Goal: Transaction & Acquisition: Purchase product/service

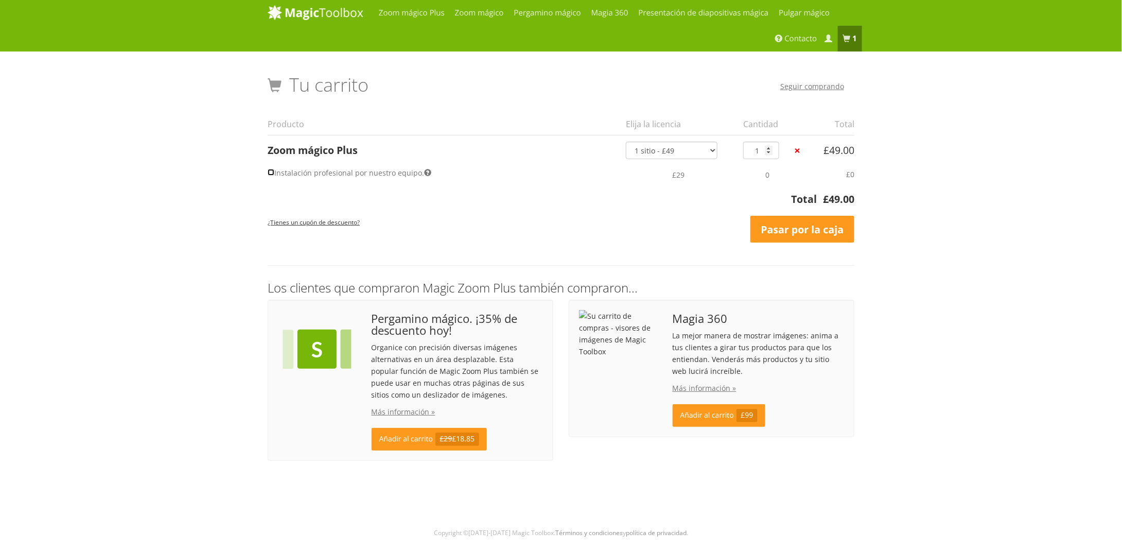
click at [270, 172] on input "Instalación profesional por nuestro equipo." at bounding box center [271, 172] width 7 height 7
checkbox input "true"
click at [271, 171] on input "Instalación profesional por nuestro equipo." at bounding box center [271, 172] width 7 height 7
checkbox input "false"
click at [268, 172] on input "Instalación profesional por nuestro equipo." at bounding box center [271, 172] width 7 height 7
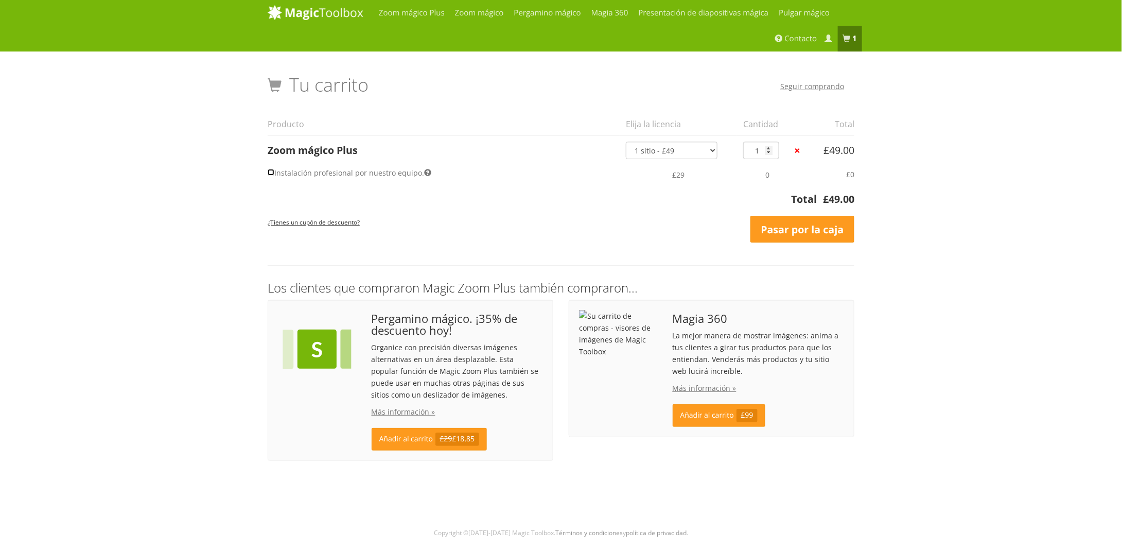
checkbox input "true"
click at [268, 172] on input "Instalación profesional por nuestro equipo." at bounding box center [271, 172] width 7 height 7
checkbox input "false"
click at [662, 154] on select "1 sitio - £49 5 sitios web - £149 10 sitios web - £249 Ilimitado - £599 Paquete…" at bounding box center [672, 150] width 92 height 17
click at [669, 150] on select "1 sitio - £49 5 sitios web - £149 10 sitios web - £249 Ilimitado - £599 Paquete…" at bounding box center [672, 150] width 92 height 17
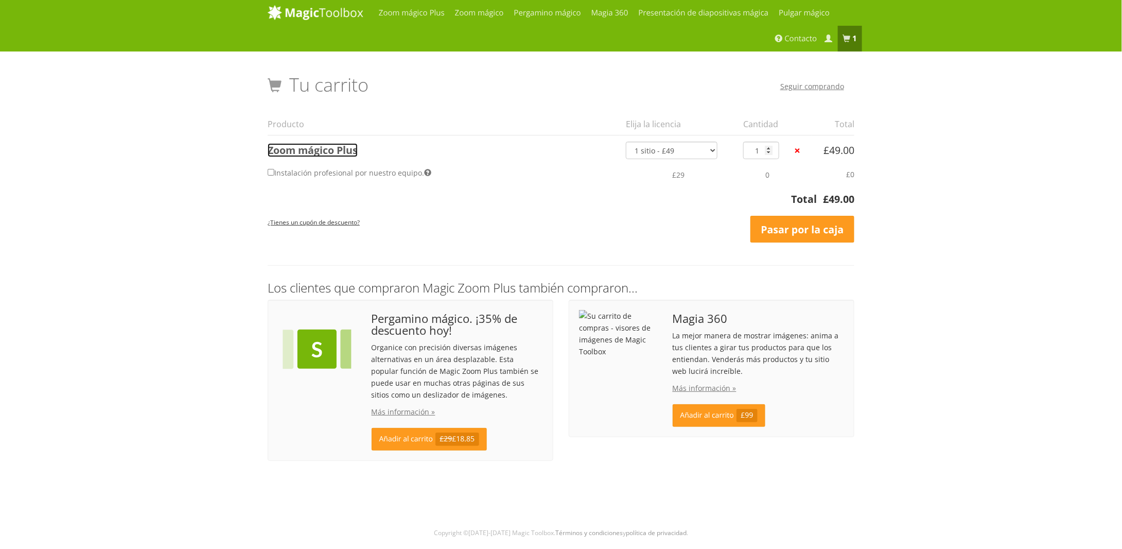
click at [329, 152] on font "Zoom mágico Plus" at bounding box center [313, 150] width 90 height 14
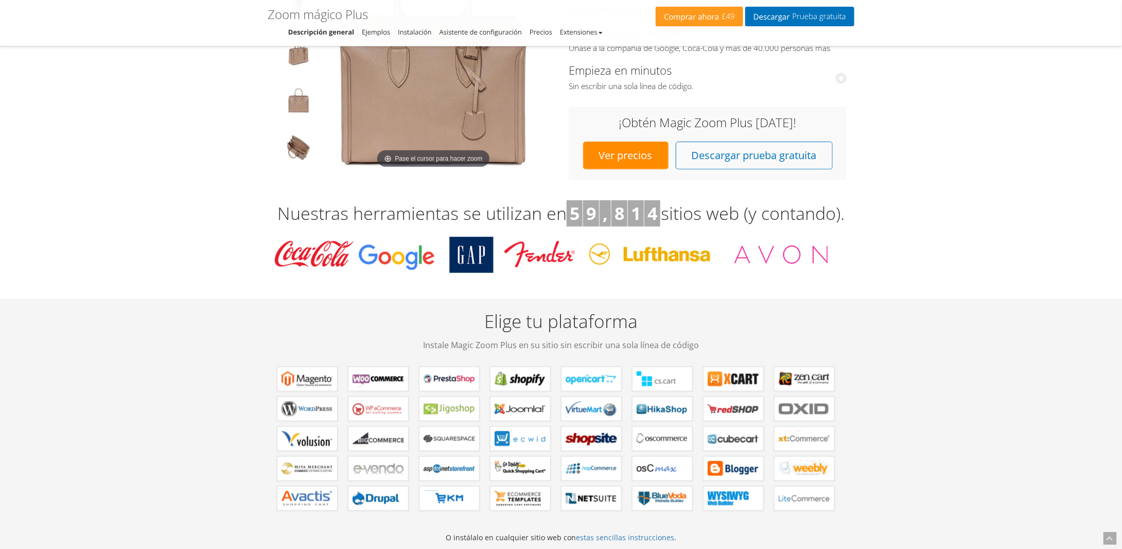
scroll to position [720, 0]
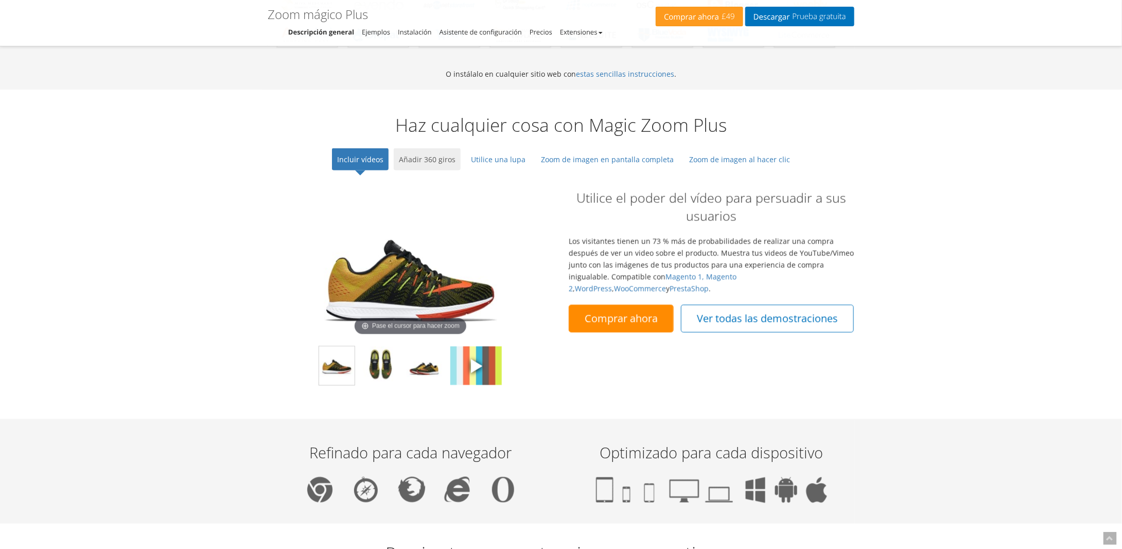
click at [432, 155] on font "Añadir 360 giros" at bounding box center [427, 159] width 57 height 10
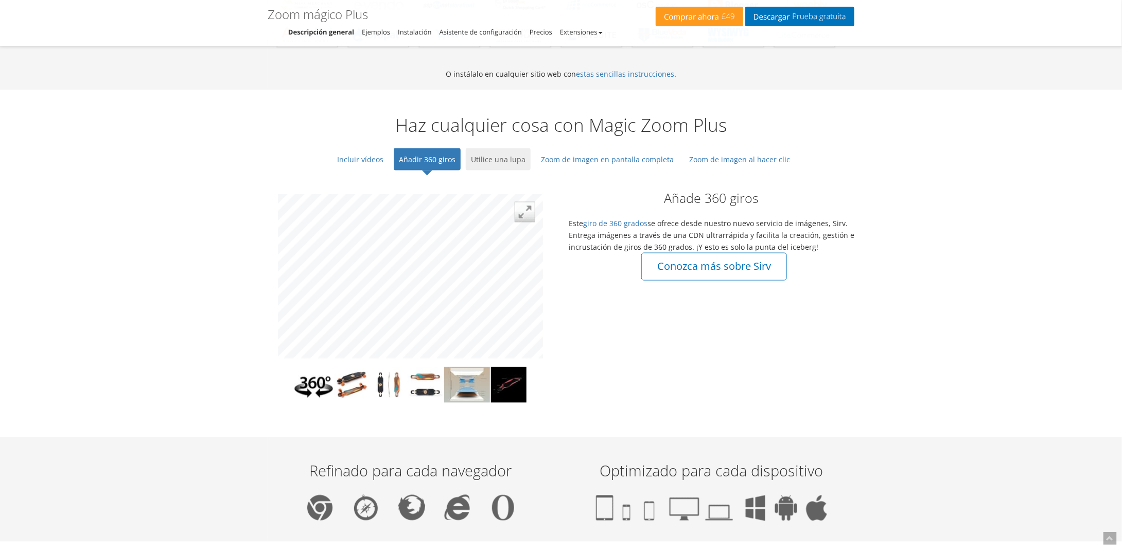
click at [494, 154] on font "Utilice una lupa" at bounding box center [498, 159] width 55 height 10
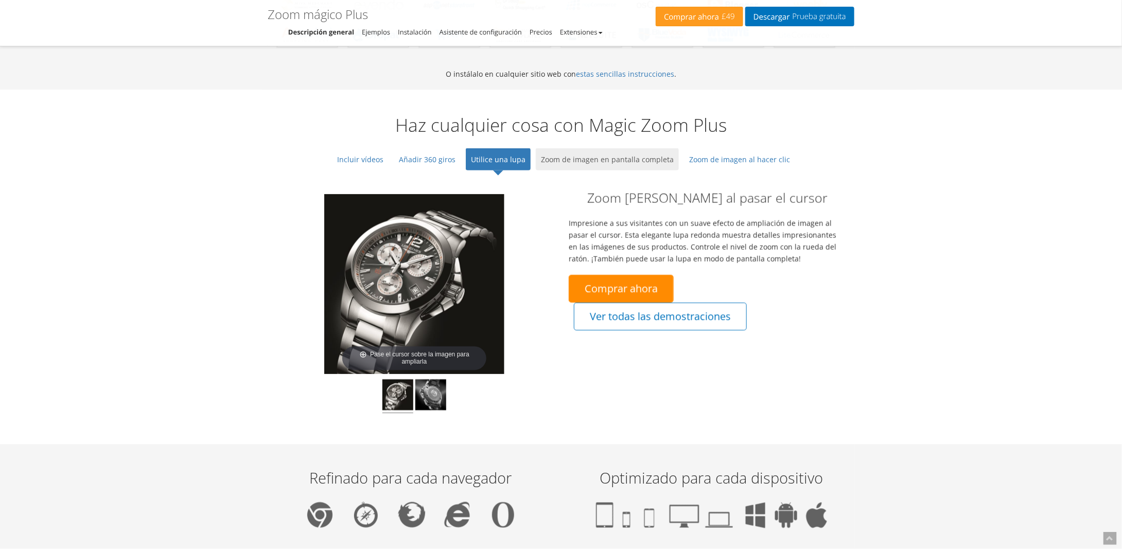
click at [573, 155] on font "Zoom de imagen en pantalla completa" at bounding box center [607, 159] width 133 height 10
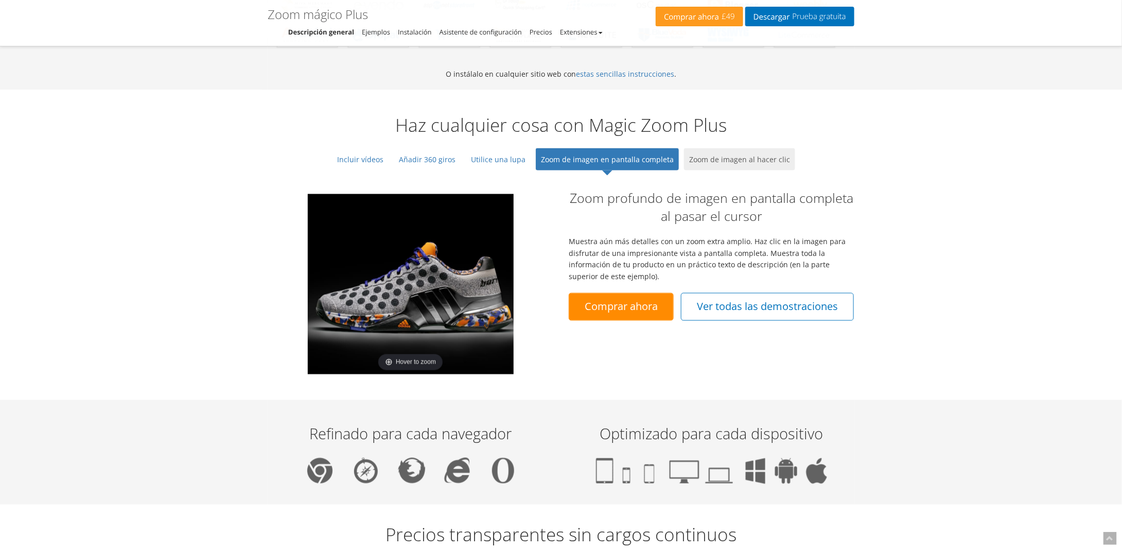
click at [703, 155] on font "Zoom de imagen al hacer clic" at bounding box center [739, 159] width 101 height 10
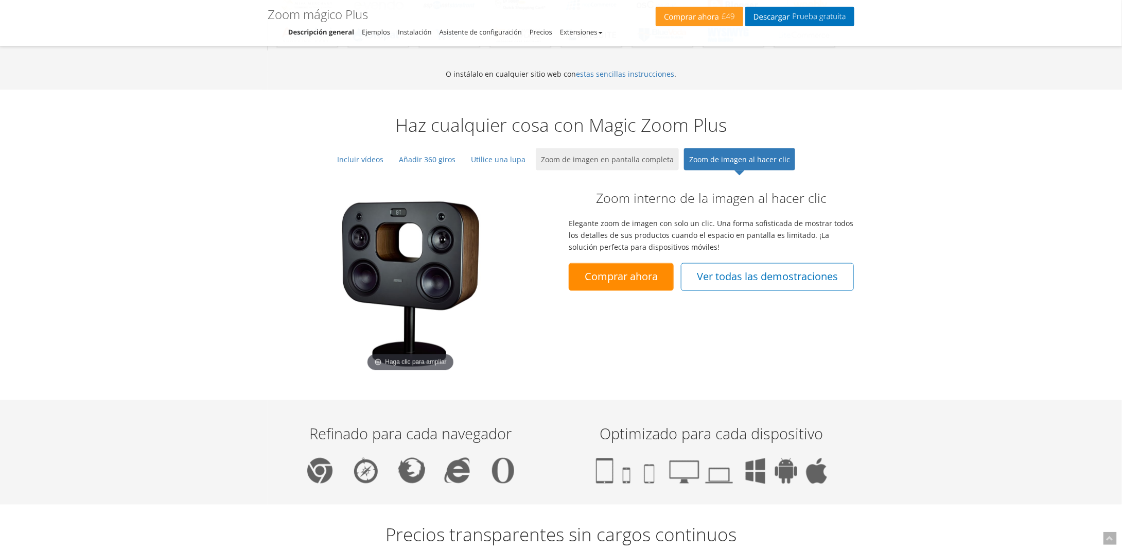
click at [622, 158] on font "Zoom de imagen en pantalla completa" at bounding box center [607, 159] width 133 height 10
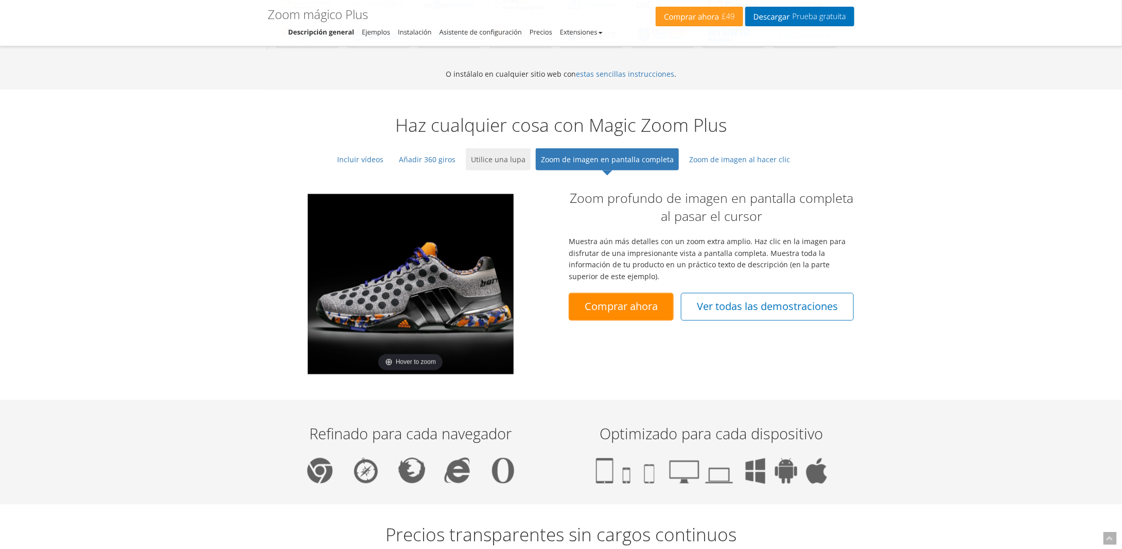
click at [510, 157] on font "Utilice una lupa" at bounding box center [498, 159] width 55 height 10
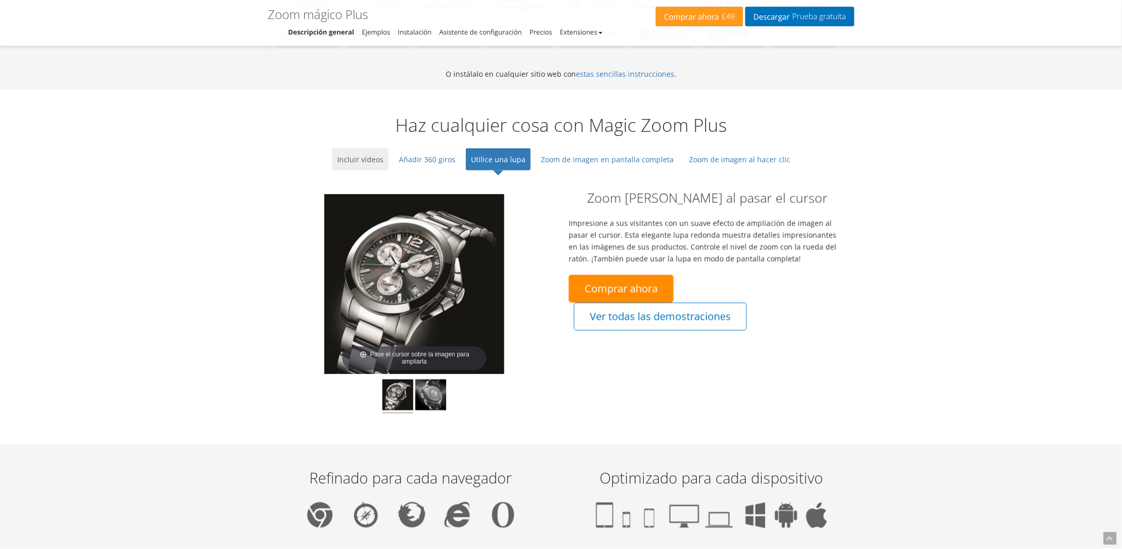
click at [367, 154] on font "Incluir vídeos" at bounding box center [360, 159] width 46 height 10
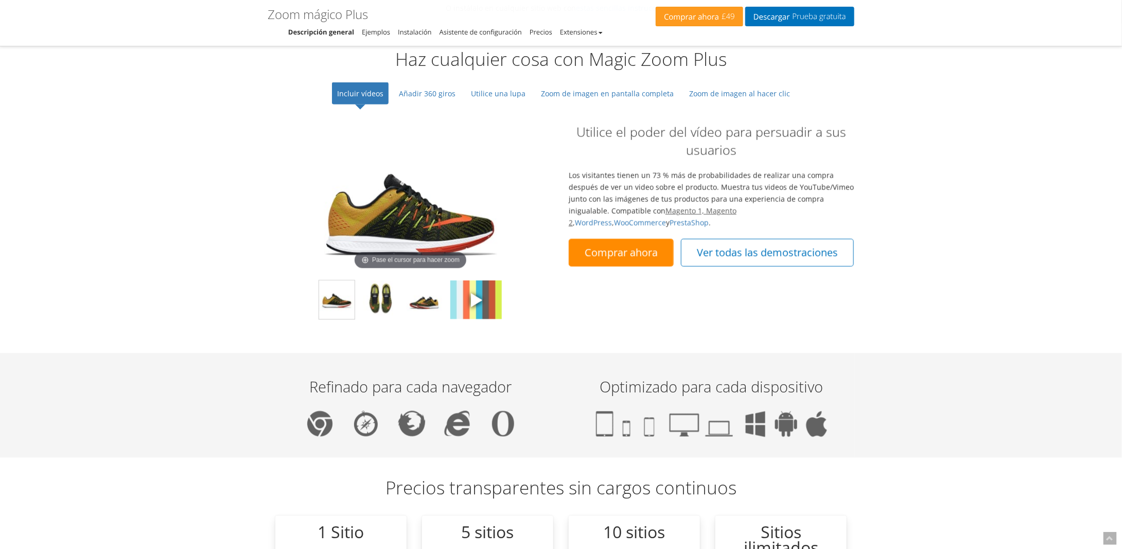
scroll to position [772, 0]
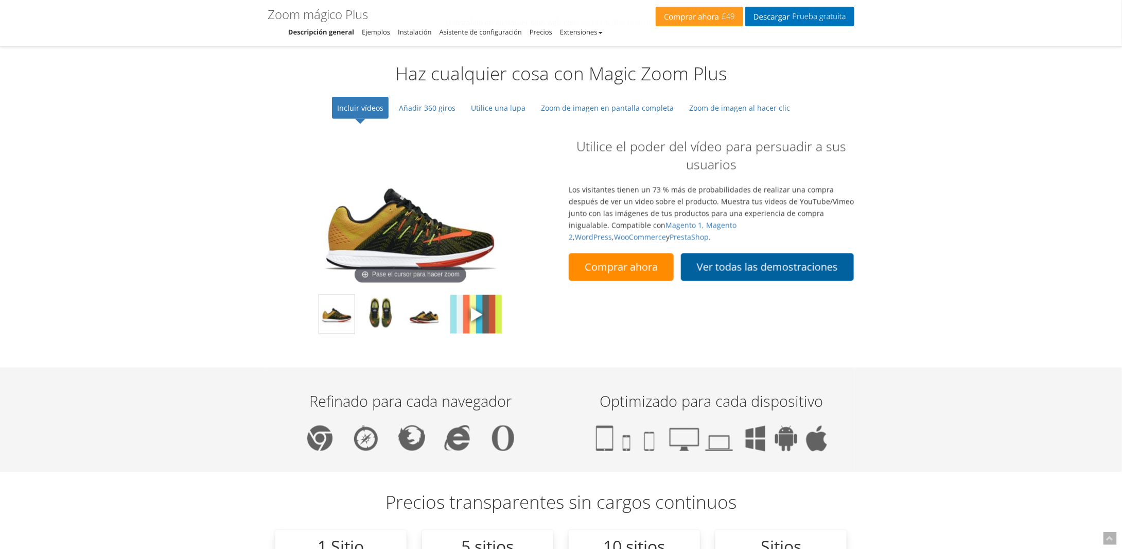
click at [752, 260] on font "Ver todas las demostraciones" at bounding box center [767, 267] width 141 height 14
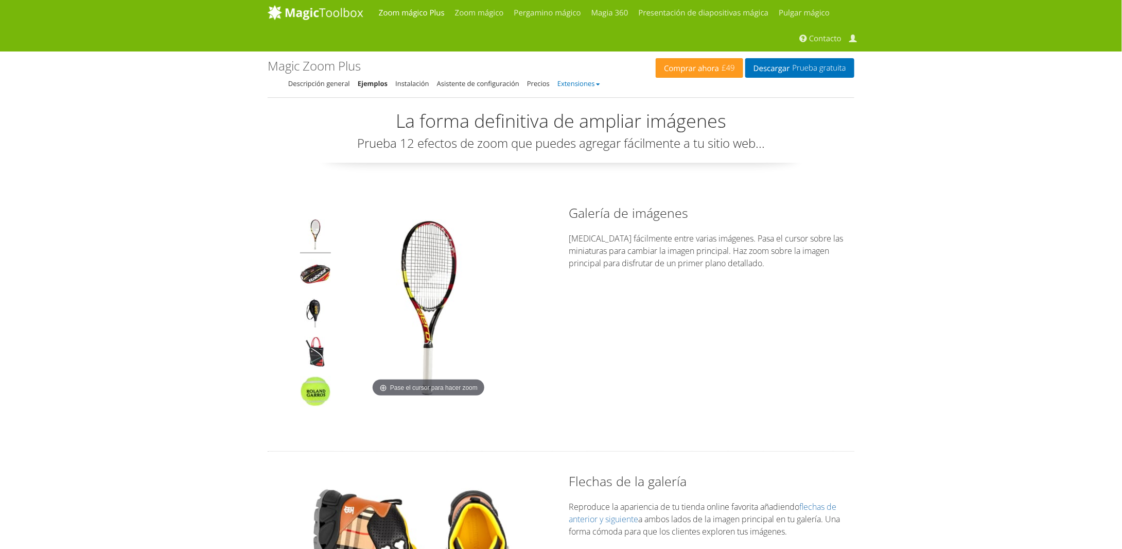
click at [579, 83] on font "Extensiones" at bounding box center [576, 83] width 38 height 9
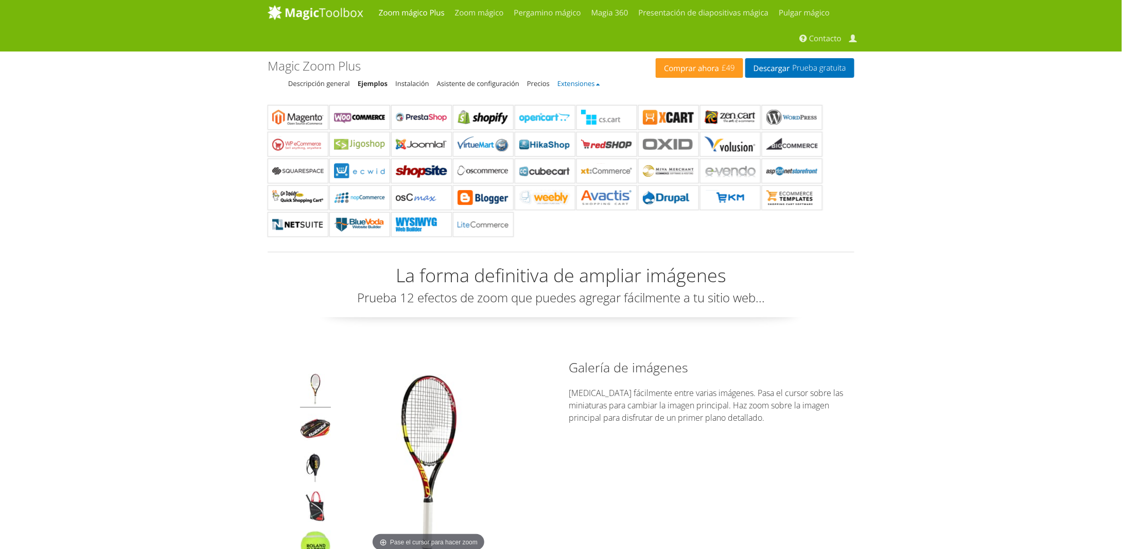
click at [579, 83] on font "Extensiones" at bounding box center [576, 83] width 38 height 9
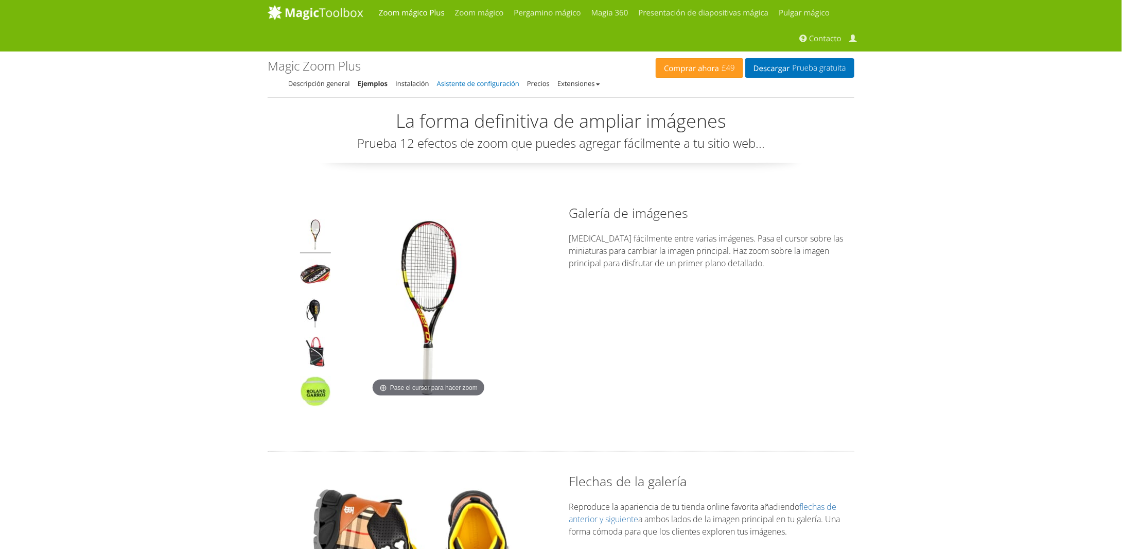
click at [477, 84] on font "Asistente de configuración" at bounding box center [478, 83] width 82 height 9
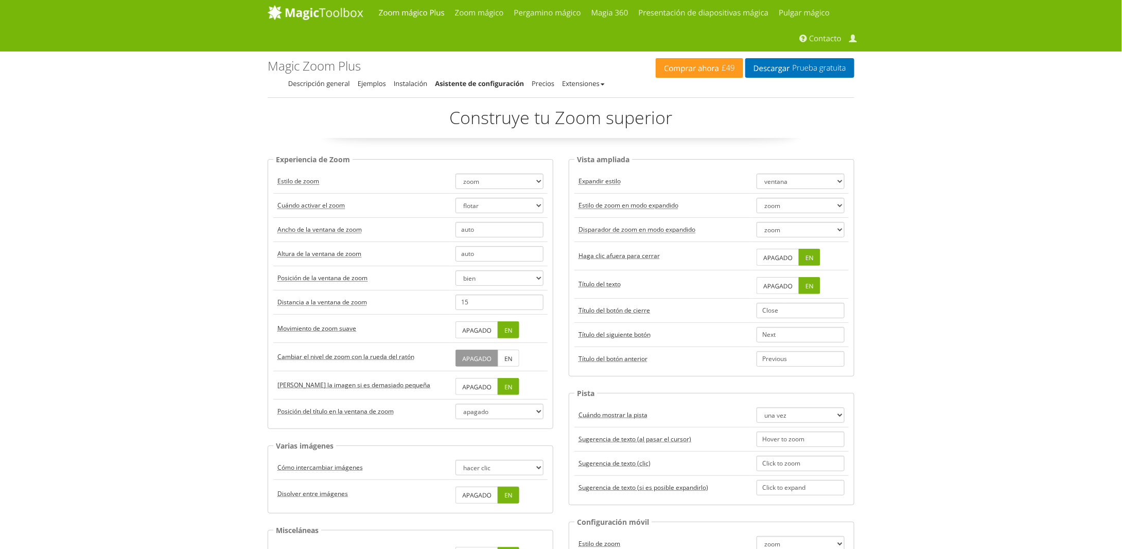
click at [494, 170] on td "zoom lupa avance apagado" at bounding box center [499, 181] width 96 height 24
click at [494, 180] on select "zoom lupa avance apagado" at bounding box center [499, 180] width 88 height 15
drag, startPoint x: 495, startPoint y: 180, endPoint x: 454, endPoint y: 165, distance: 43.6
click at [495, 180] on select "zoom lupa avance apagado" at bounding box center [499, 180] width 88 height 15
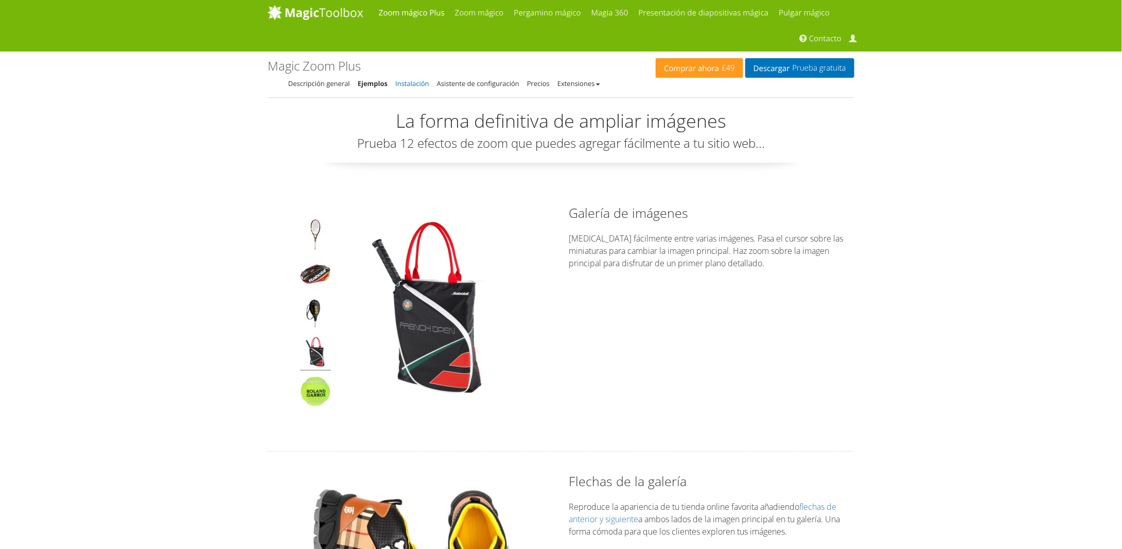
click at [403, 86] on font "Instalación" at bounding box center [411, 83] width 33 height 9
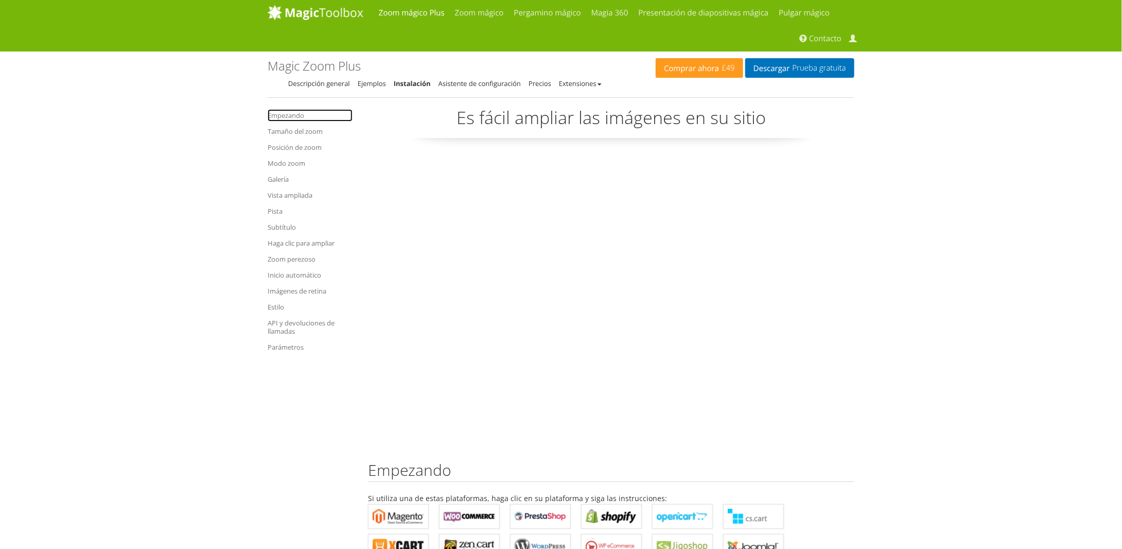
click at [302, 120] on link "Empezando" at bounding box center [310, 115] width 85 height 12
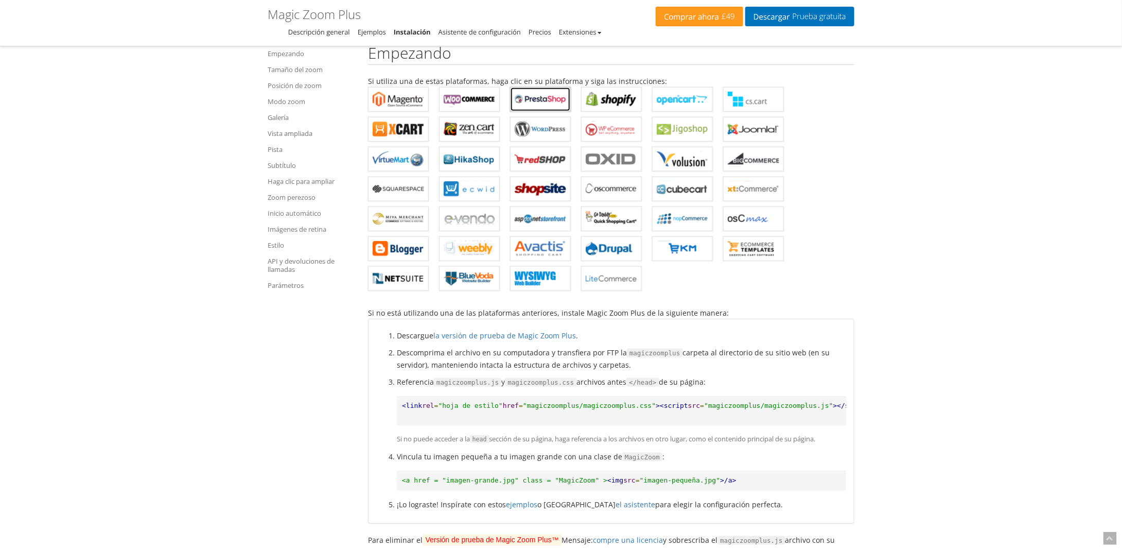
click at [520, 98] on b "Magic Zoom Plus para PrestaShop" at bounding box center [540, 99] width 51 height 15
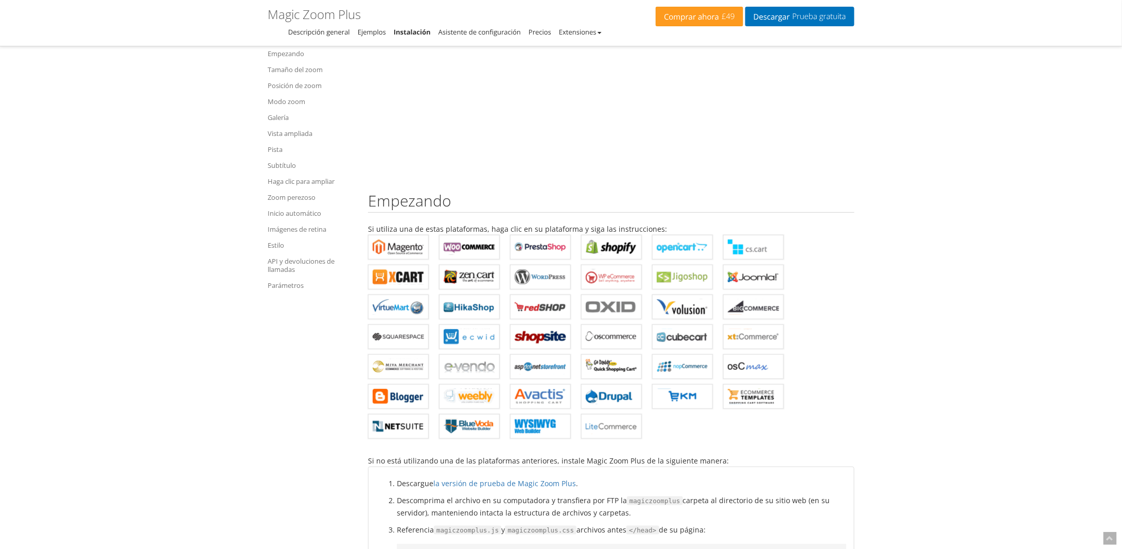
scroll to position [261, 0]
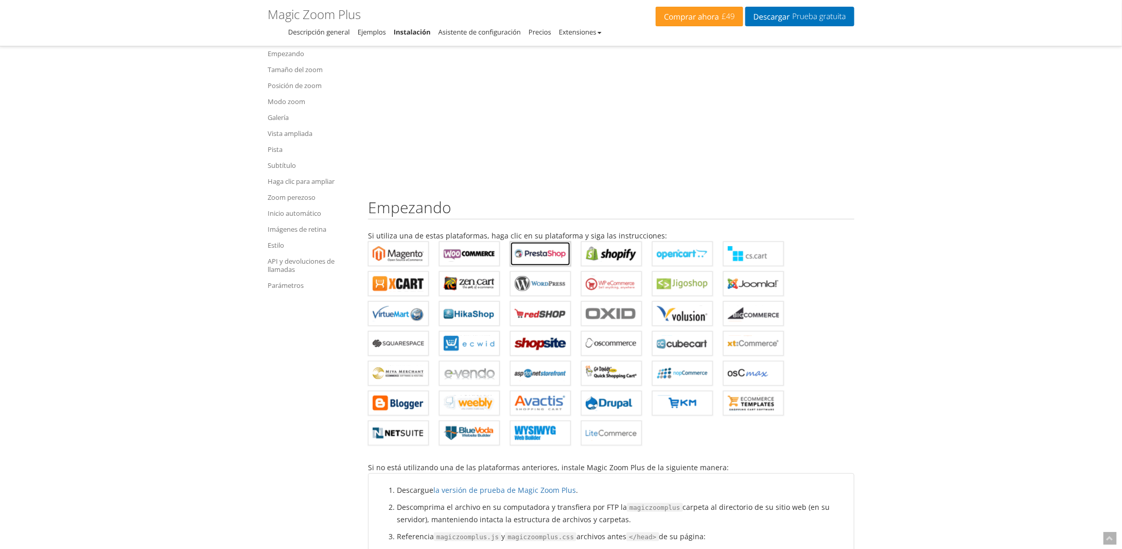
click at [537, 251] on b "Magic Zoom Plus para PrestaShop" at bounding box center [540, 253] width 51 height 15
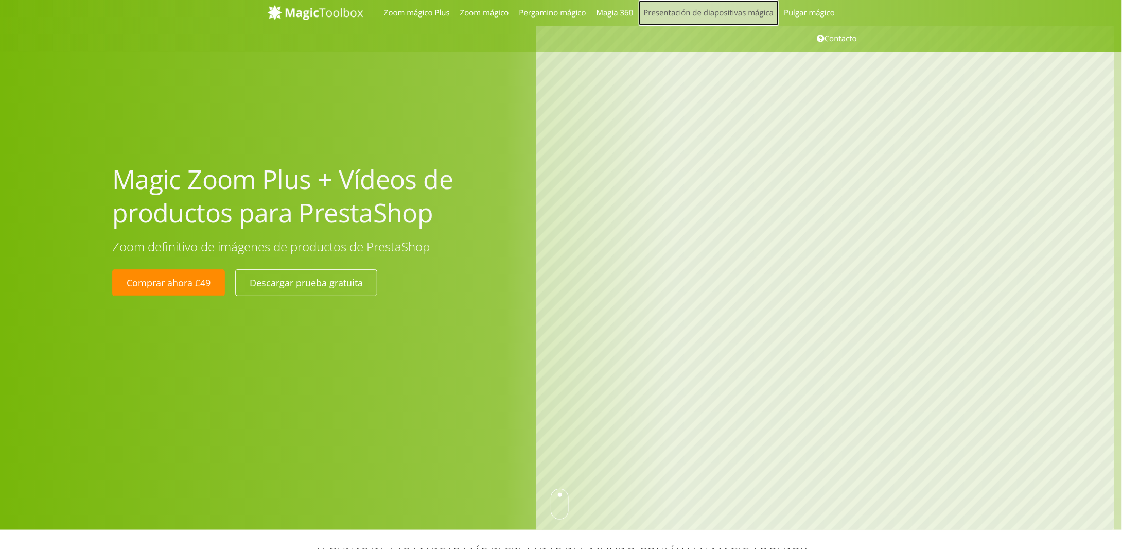
click at [708, 20] on link "Presentación de diapositivas mágica" at bounding box center [709, 13] width 140 height 26
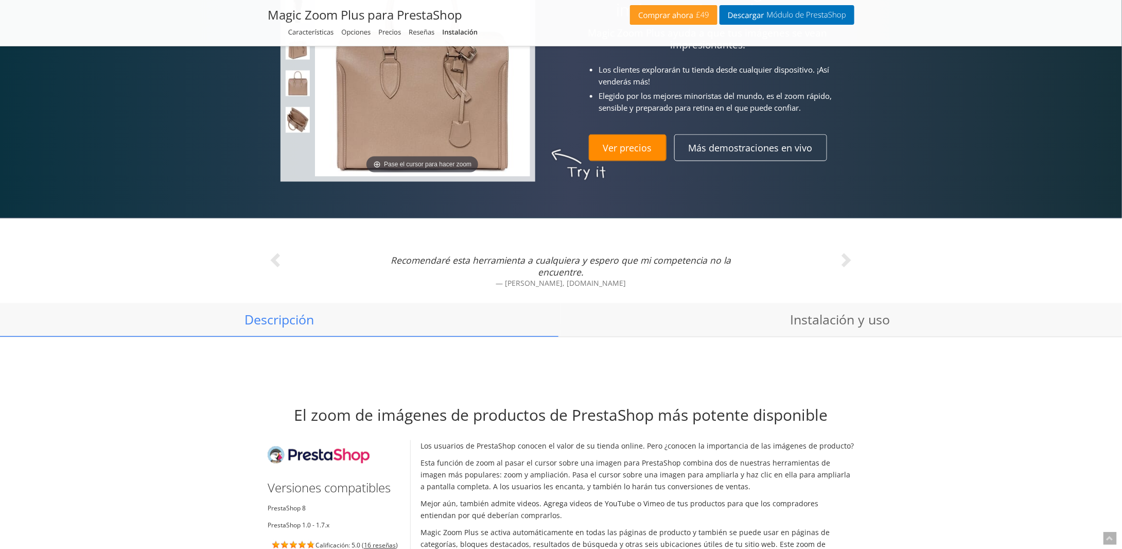
scroll to position [823, 0]
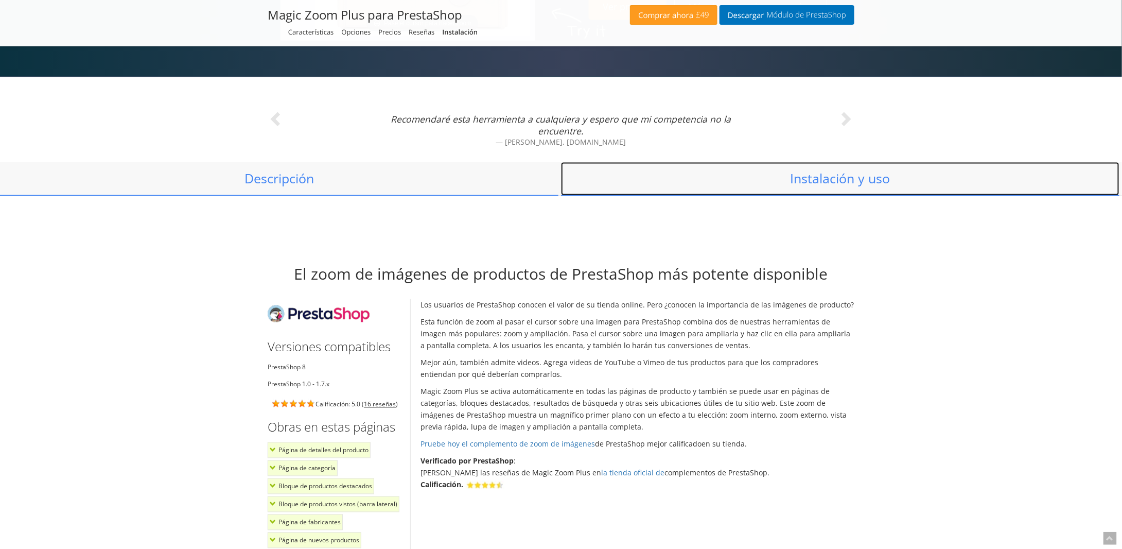
click at [828, 181] on font "Instalación y uso" at bounding box center [840, 178] width 100 height 17
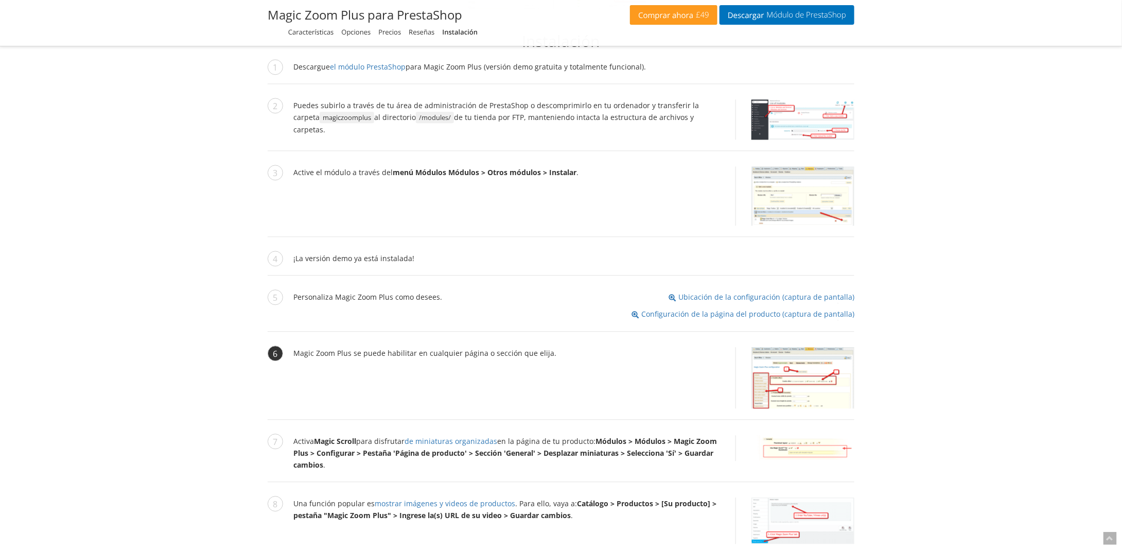
scroll to position [1188, 0]
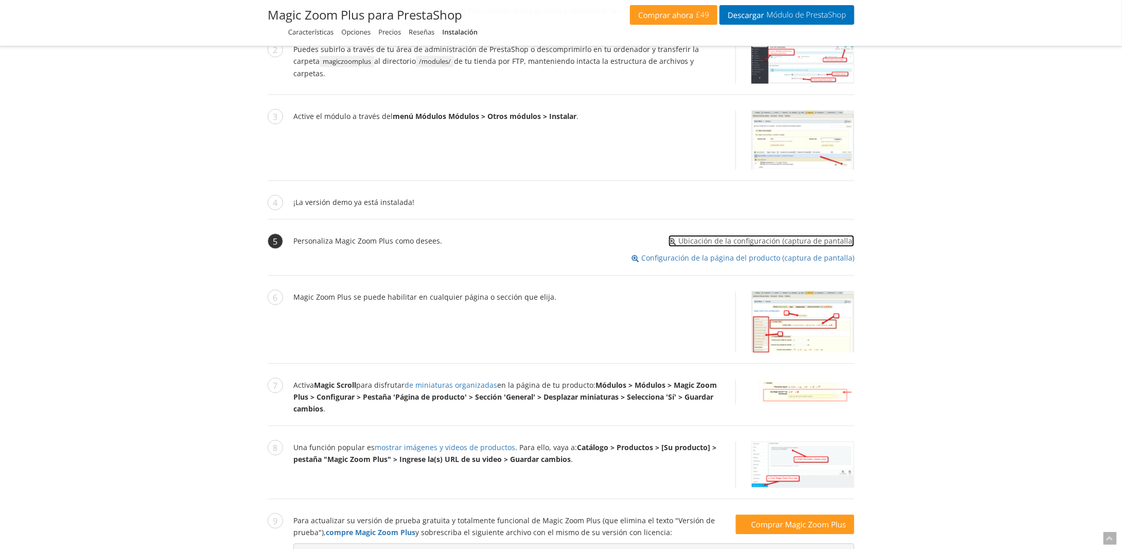
click at [733, 238] on font "Ubicación de la configuración (captura de pantalla)" at bounding box center [766, 241] width 176 height 10
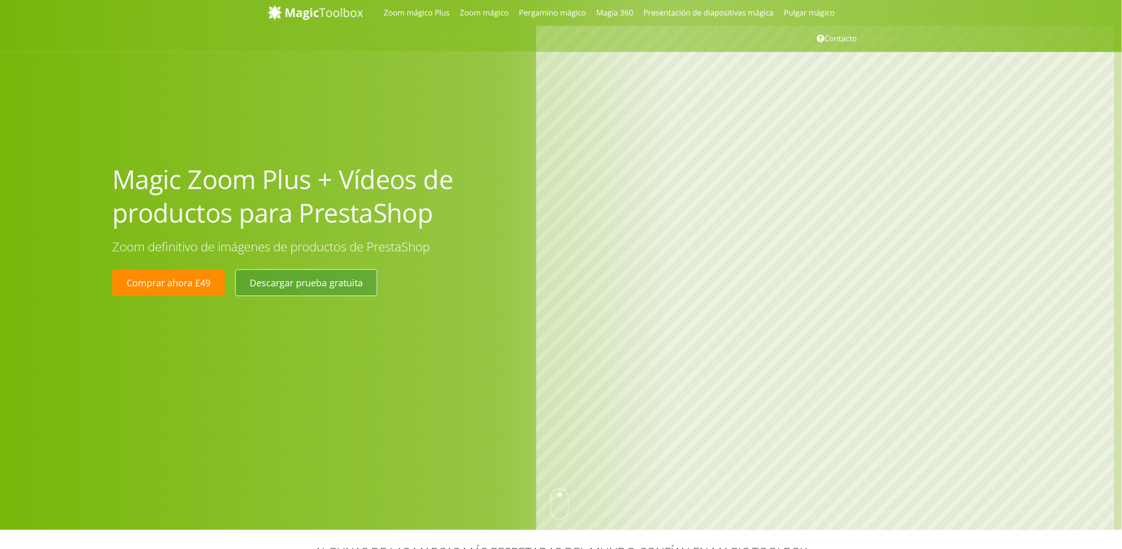
click at [324, 290] on link "Descargar prueba gratuita" at bounding box center [306, 282] width 142 height 27
click at [1065, 26] on div "Zoom mágico Plus Zoom mágico Pergamino mágico Magia 360 Presentación de diaposi…" at bounding box center [561, 26] width 1122 height 52
click at [400, 16] on font "Zoom mágico Plus" at bounding box center [417, 13] width 66 height 10
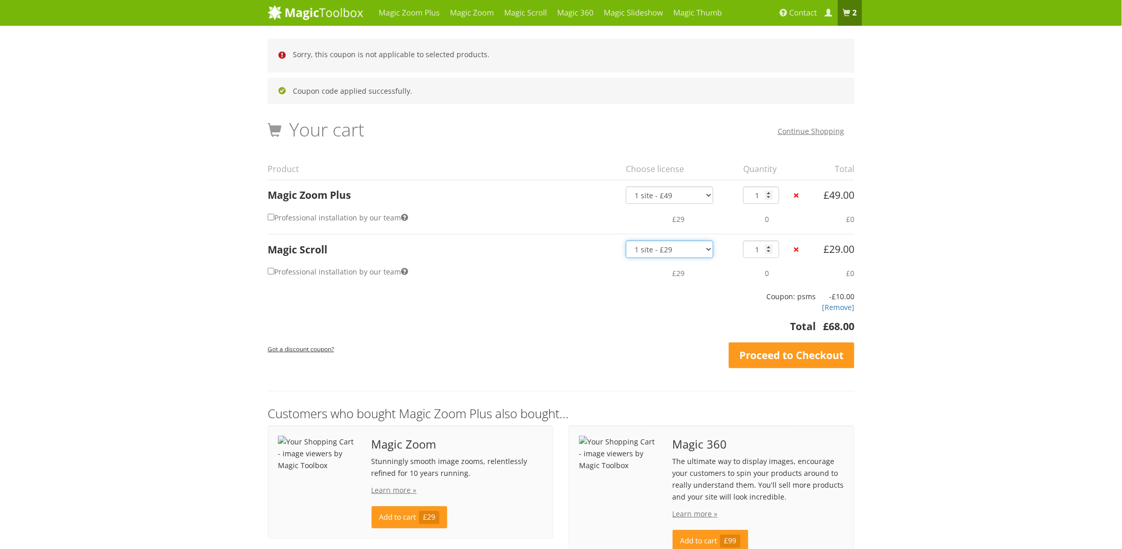
click at [682, 250] on select "1 site - £29 5 websites - £95 10 websites - £175 Unlimited - £399 Bundled - £899" at bounding box center [669, 248] width 87 height 17
click at [317, 349] on small "Got a discount coupon?" at bounding box center [301, 348] width 66 height 8
click at [826, 11] on span at bounding box center [828, 13] width 8 height 8
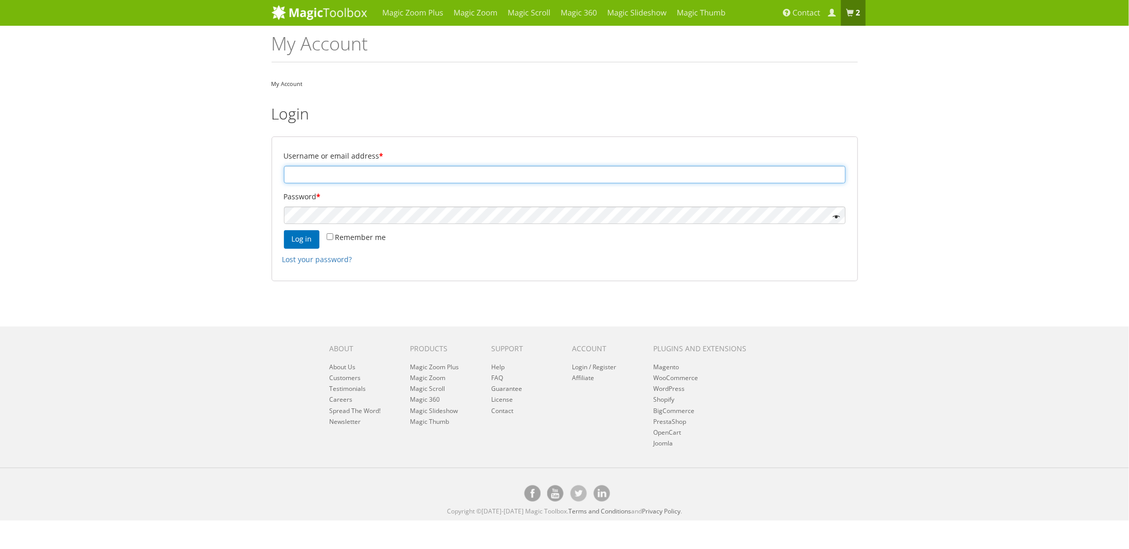
click at [362, 180] on input "Username or email address *" at bounding box center [565, 174] width 562 height 17
click at [814, 11] on span "Contact" at bounding box center [807, 13] width 28 height 10
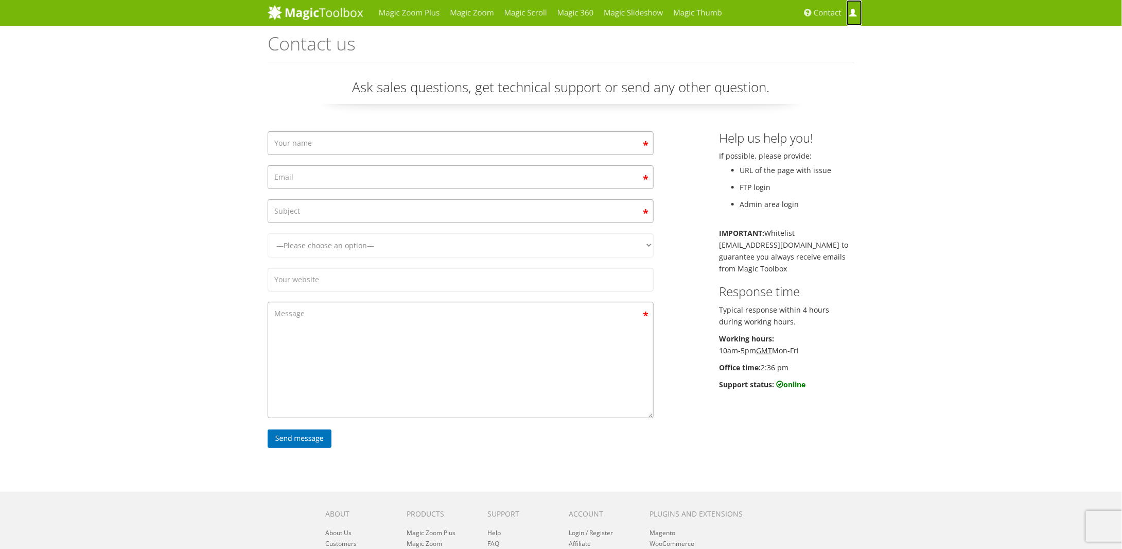
click at [855, 14] on span at bounding box center [853, 13] width 8 height 8
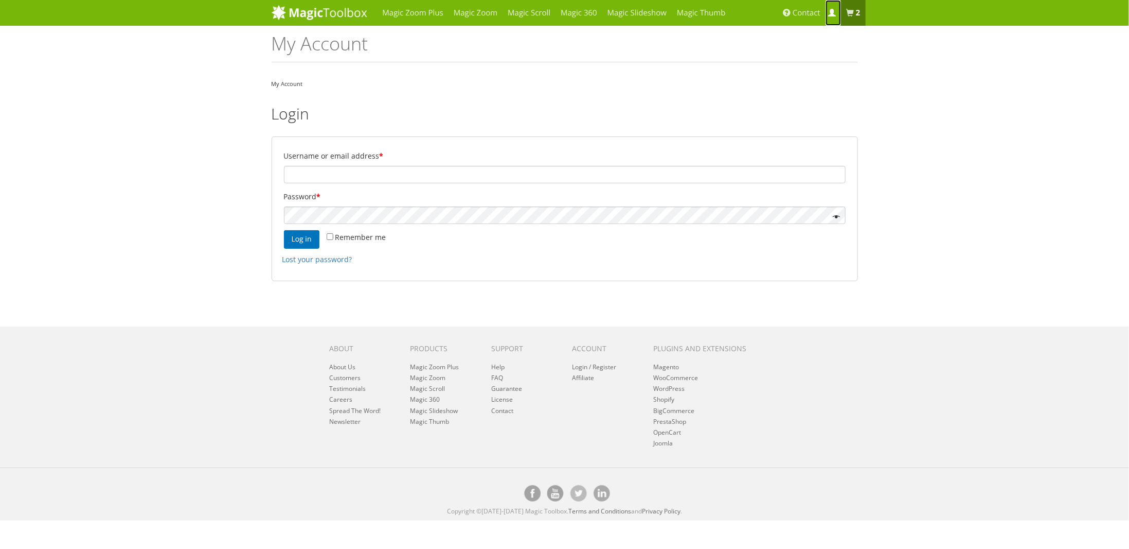
click at [836, 13] on span at bounding box center [832, 13] width 8 height 8
click at [857, 12] on b "2 items" at bounding box center [858, 13] width 5 height 10
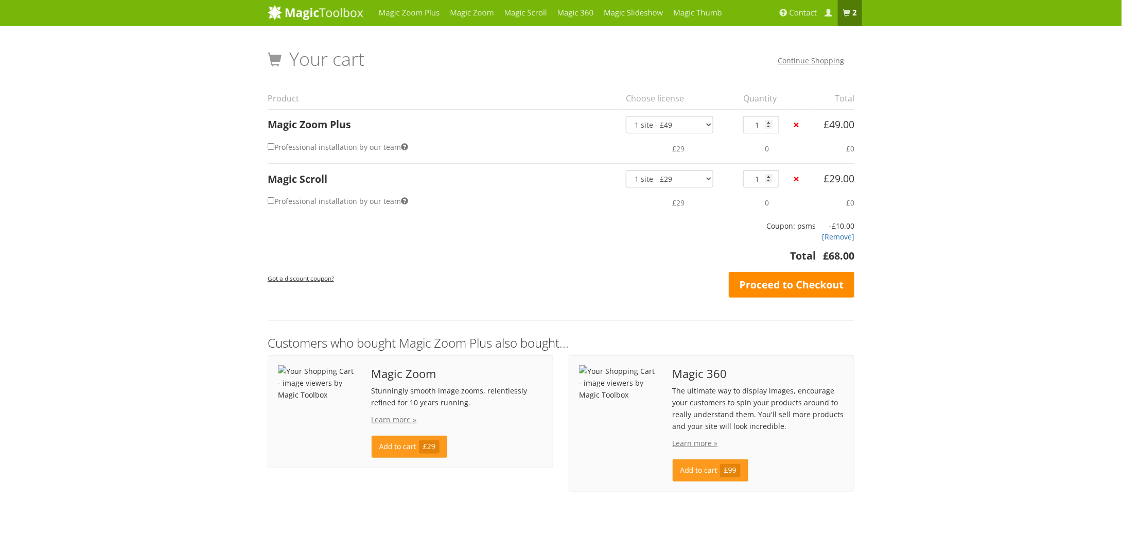
click at [801, 285] on link "Proceed to Checkout" at bounding box center [792, 285] width 126 height 26
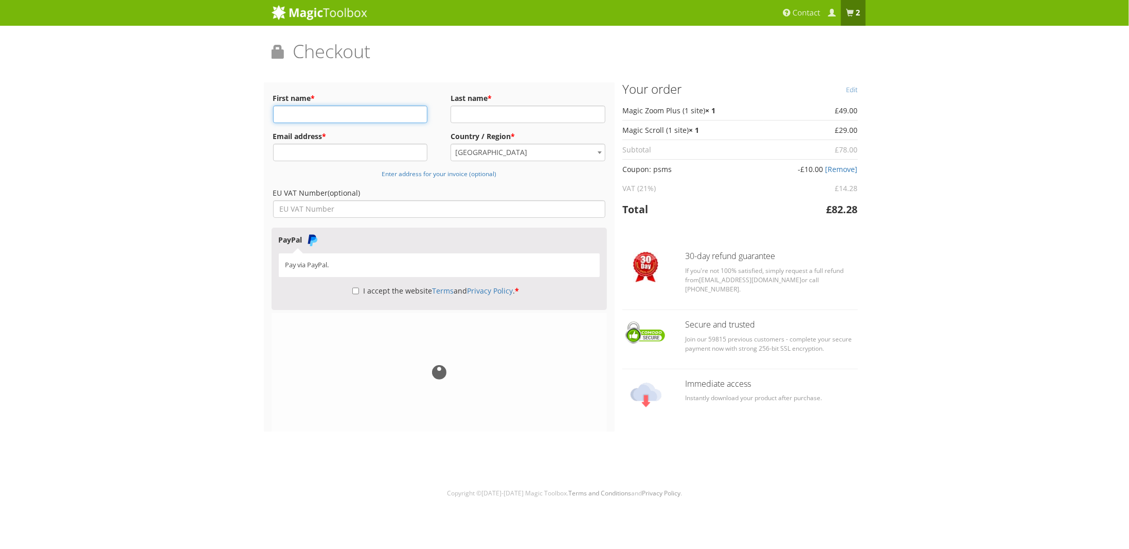
click at [377, 113] on input "First name *" at bounding box center [350, 113] width 155 height 17
click at [367, 114] on input "First name *" at bounding box center [350, 113] width 155 height 17
type input "Vicente"
type input "Prieto"
type input "s"
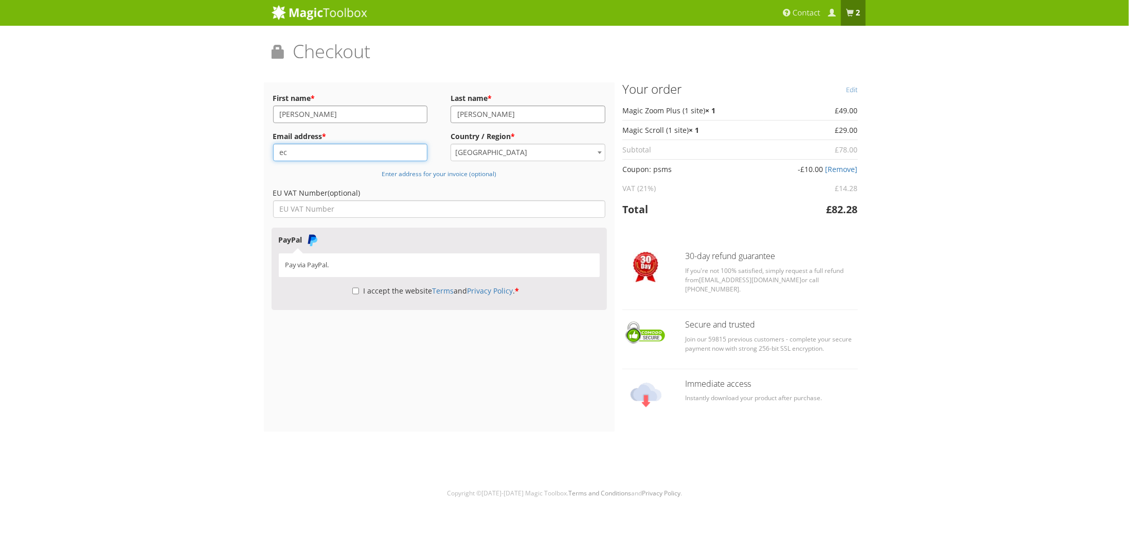
type input "e"
type input "vprieto@ecomvi.com"
click at [425, 174] on small "Enter address for your invoice (optional)" at bounding box center [439, 173] width 115 height 8
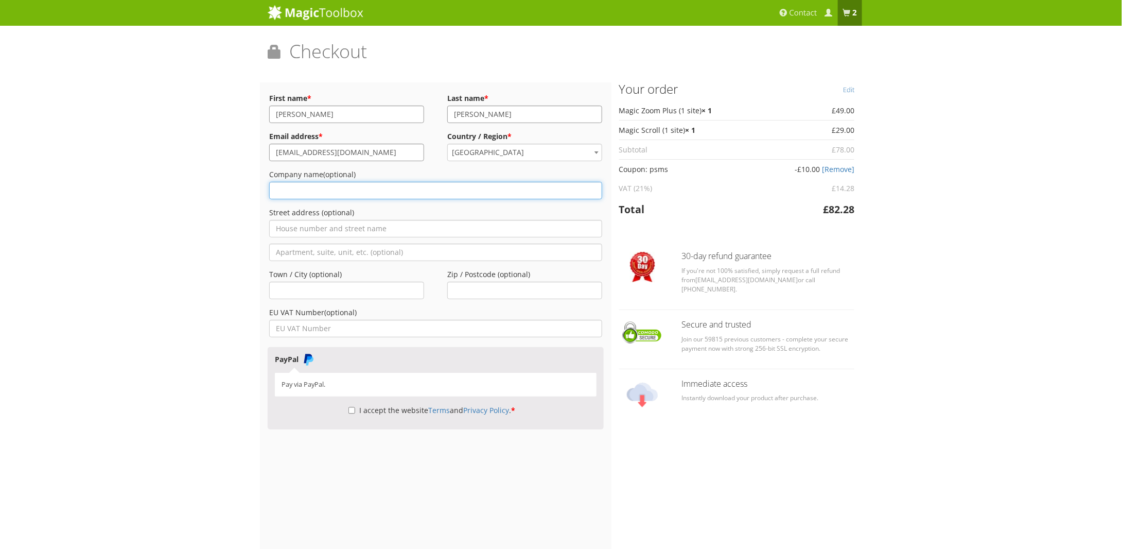
click at [376, 190] on input "Company name (optional)" at bounding box center [435, 190] width 333 height 17
drag, startPoint x: 420, startPoint y: 191, endPoint x: 498, endPoint y: 97, distance: 122.1
click at [160, 185] on div "Magic Zoom Plus Magic Zoom Magic Scroll Magic 360 Magic Slideshow Magic Thumb" at bounding box center [561, 311] width 1122 height 622
type input "ECOMVI DIGITAL MARKETING SLU"
drag, startPoint x: 404, startPoint y: 236, endPoint x: 404, endPoint y: 231, distance: 5.2
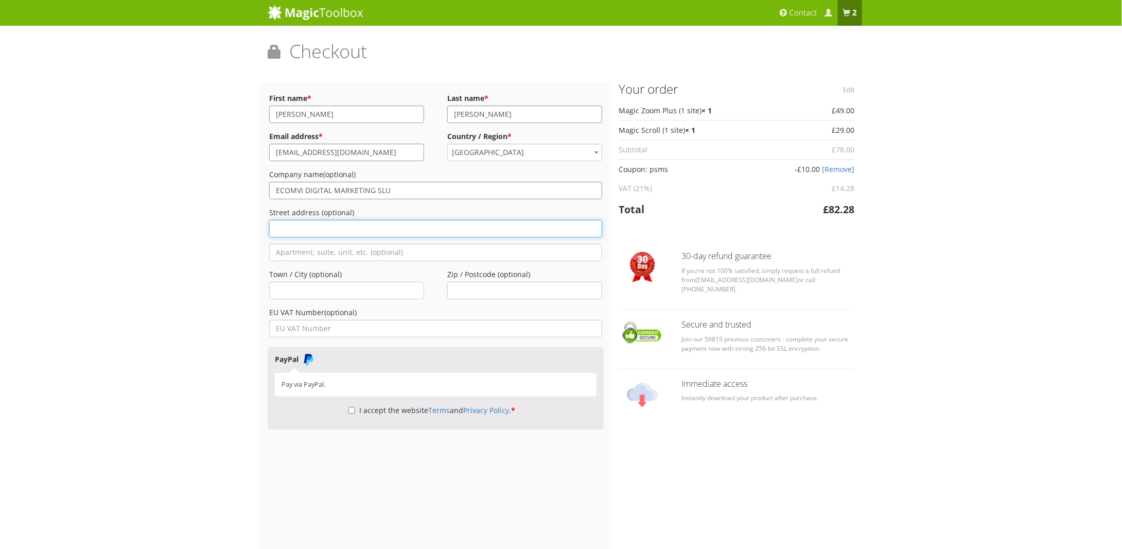
click at [404, 236] on input "Street address (optional)" at bounding box center [435, 228] width 333 height 17
click at [403, 231] on input "Street address (optional)" at bounding box center [435, 228] width 333 height 17
type input "[STREET_ADDRESS][PERSON_NAME]. PTA. 3"
click at [378, 287] on input "Town / City (optional)" at bounding box center [346, 289] width 155 height 17
type input "46113"
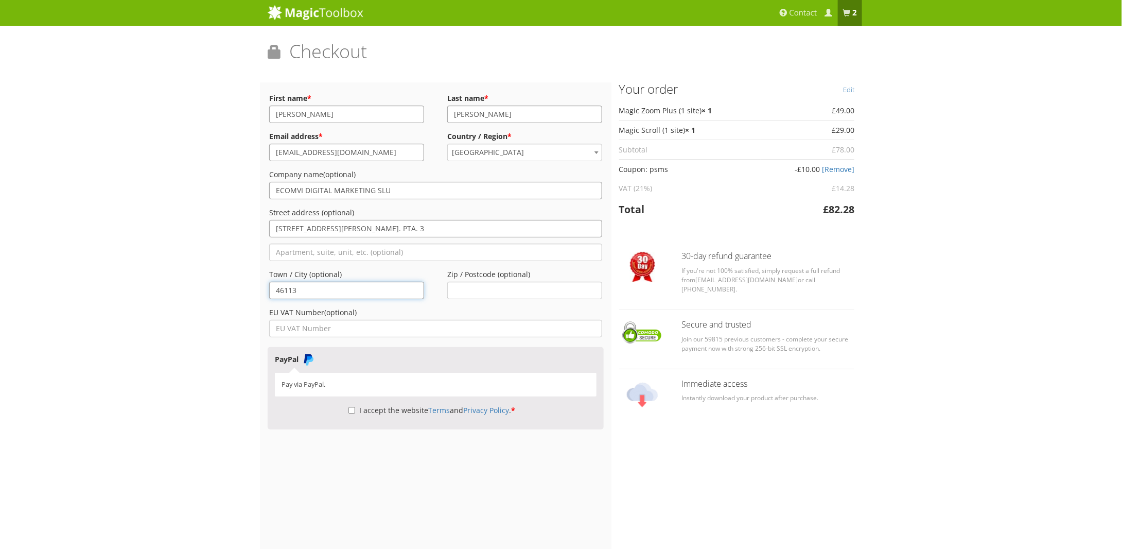
click at [378, 287] on input "46113" at bounding box center [346, 289] width 155 height 17
click at [473, 284] on input "Zip / Postcode (optional)" at bounding box center [524, 289] width 155 height 17
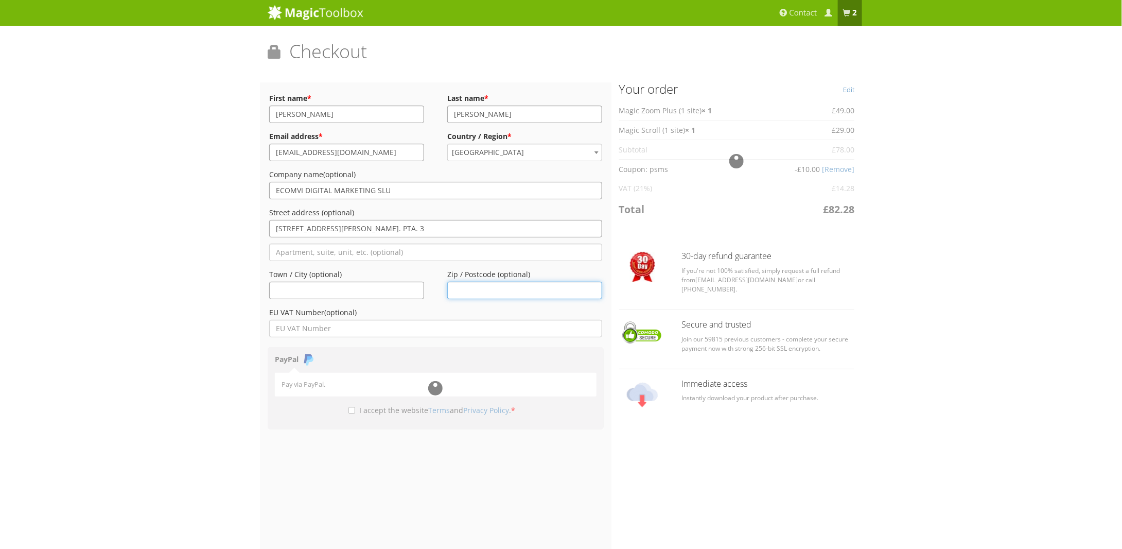
paste input "46113"
type input "46113"
click at [392, 292] on input "Town / City (optional)" at bounding box center [346, 289] width 155 height 17
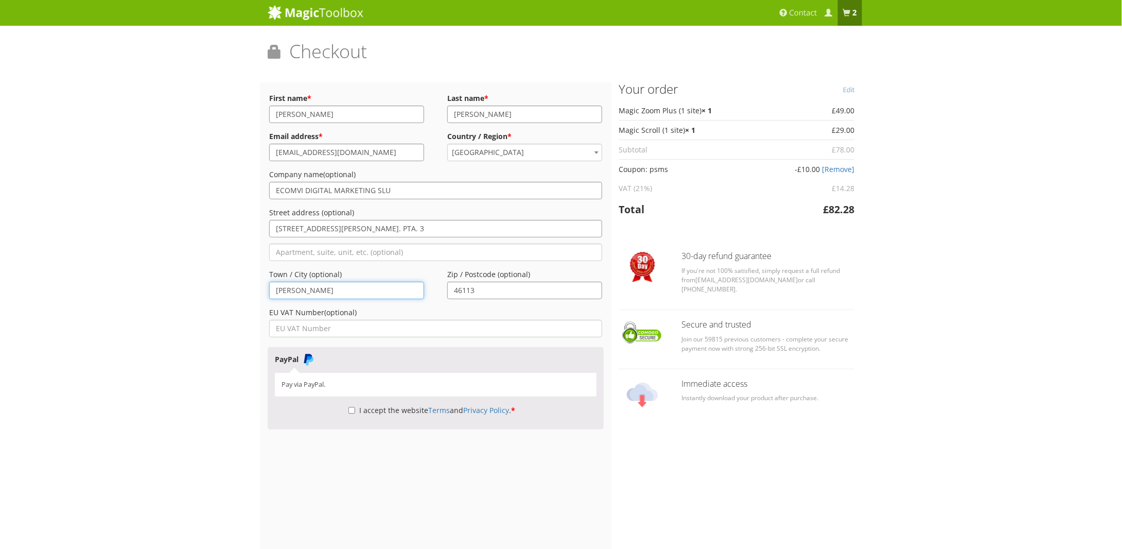
type input "[PERSON_NAME]"
click at [375, 322] on input "EU VAT Number (optional)" at bounding box center [435, 328] width 333 height 17
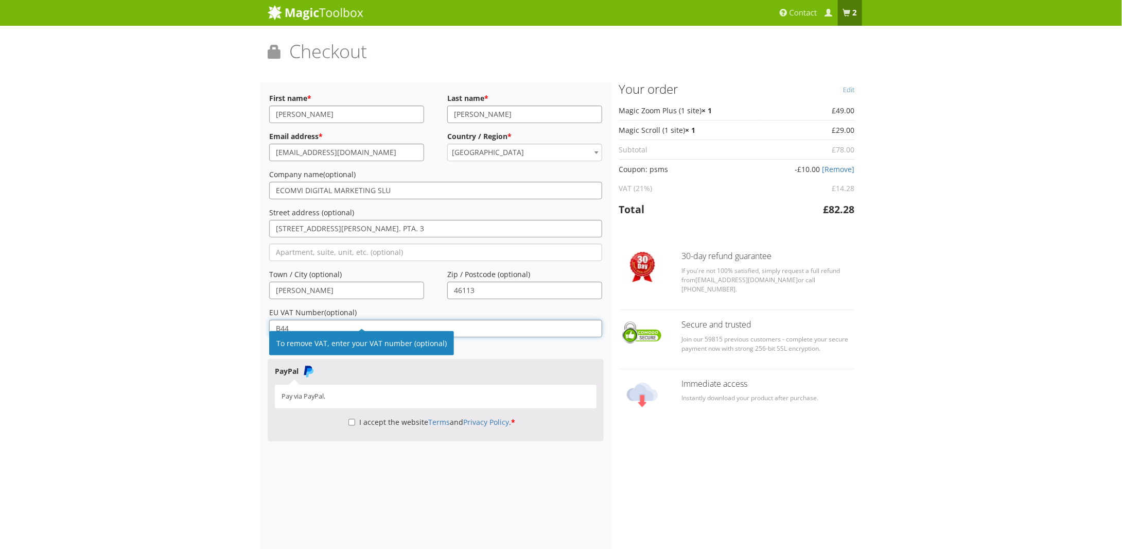
drag, startPoint x: 313, startPoint y: 327, endPoint x: 215, endPoint y: 313, distance: 99.3
click at [221, 314] on div "Magic Zoom Plus Magic Zoom Magic Scroll Magic 360 Magic Slideshow Magic Thumb" at bounding box center [561, 317] width 1122 height 634
paste input "813558"
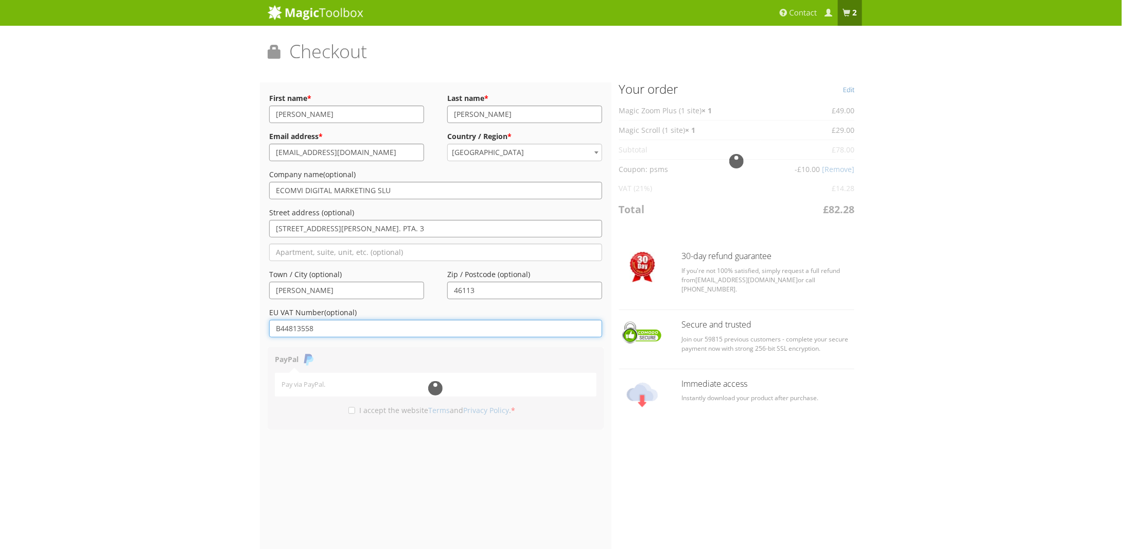
type input "B44813558"
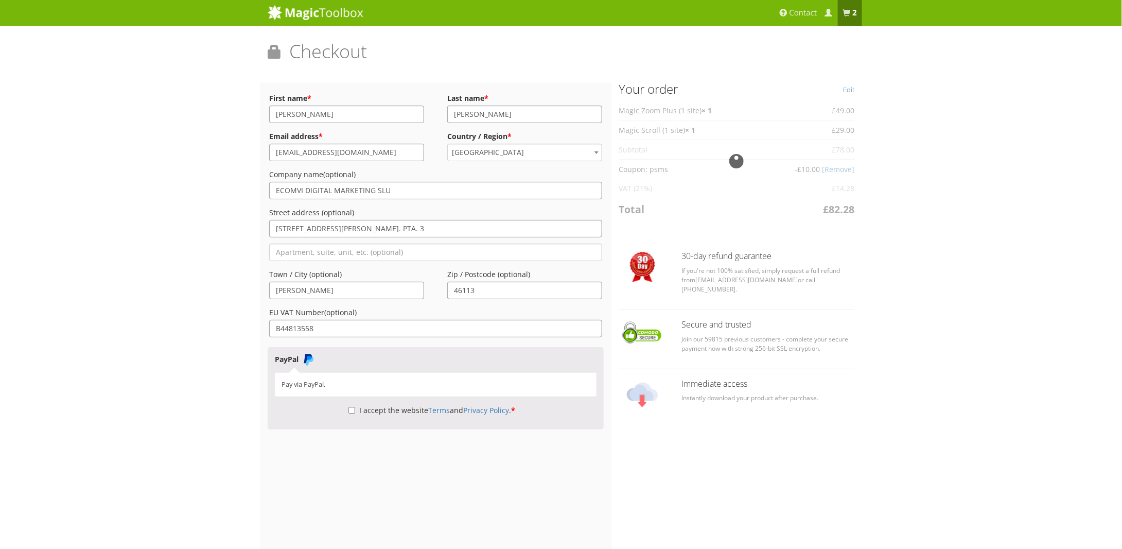
click at [202, 317] on div "Magic Zoom Plus Magic Zoom Magic Scroll Magic 360 Magic Slideshow Magic Thumb" at bounding box center [561, 311] width 1122 height 622
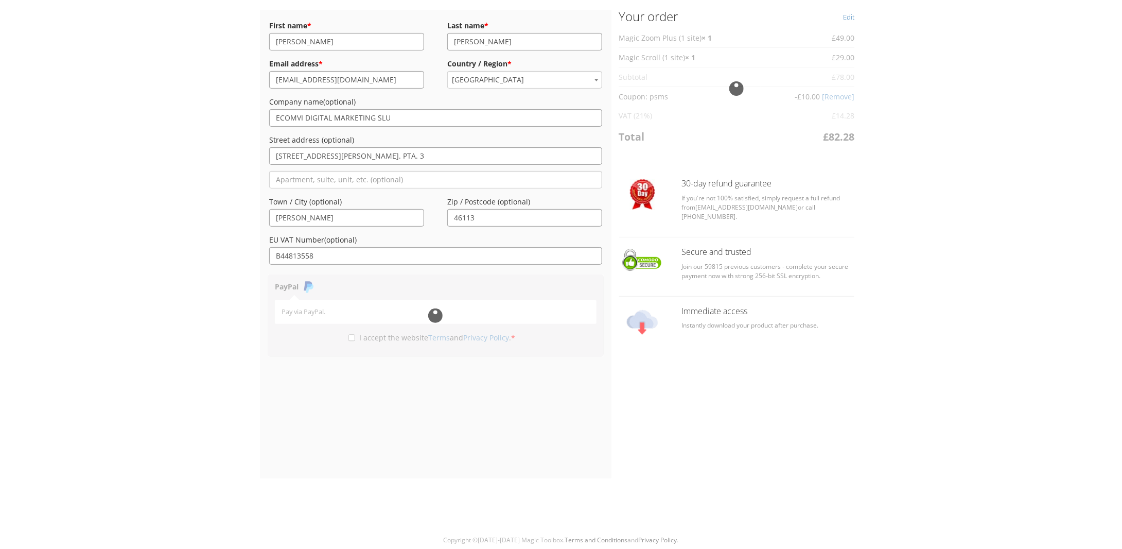
scroll to position [73, 0]
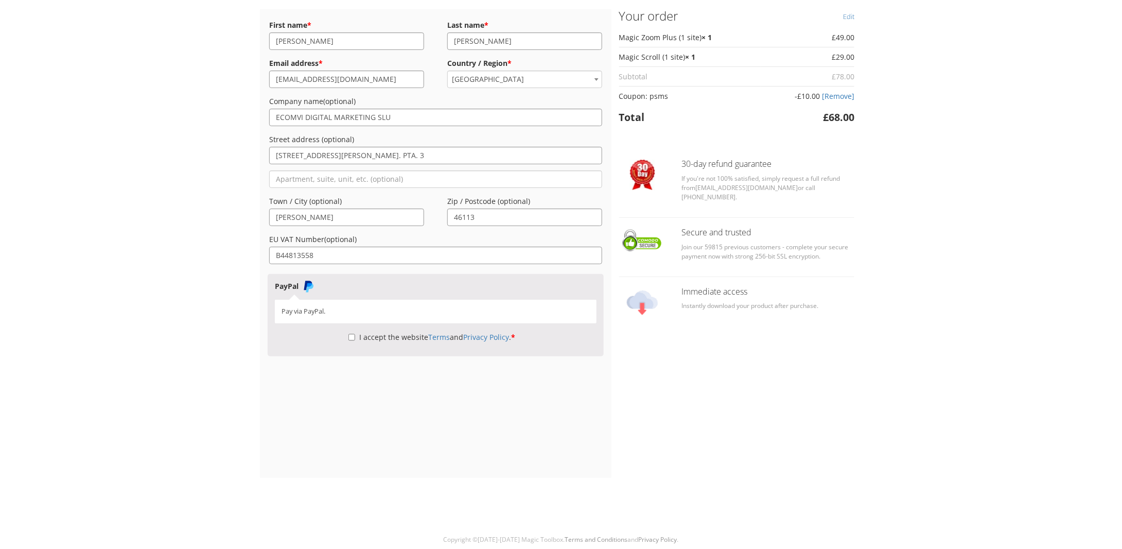
click at [249, 292] on div "Magic Zoom Plus Magic Zoom Magic Scroll Magic 360 Magic Slideshow Magic Thumb" at bounding box center [561, 238] width 1122 height 622
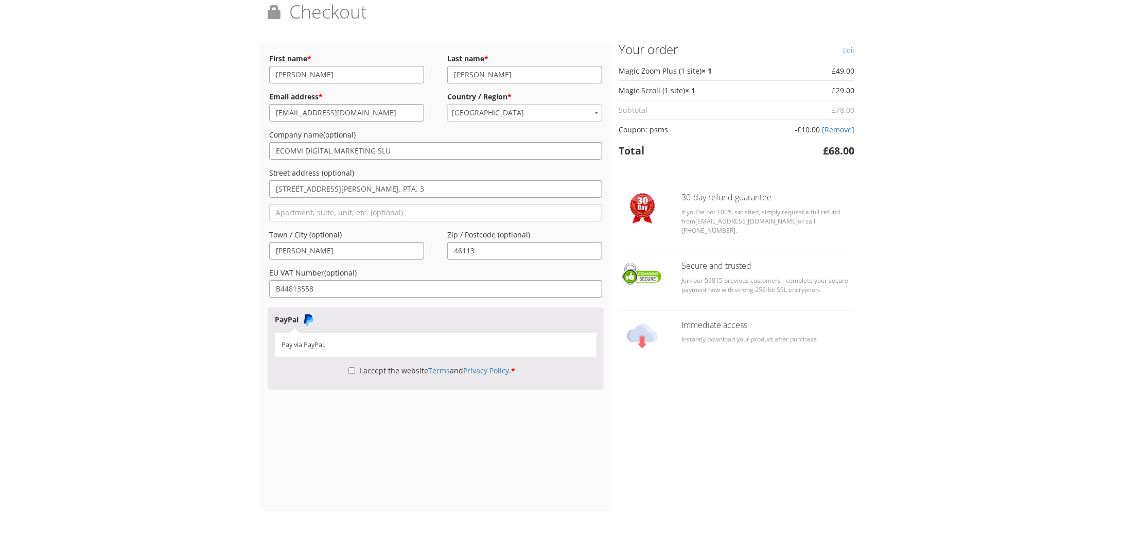
scroll to position [0, 0]
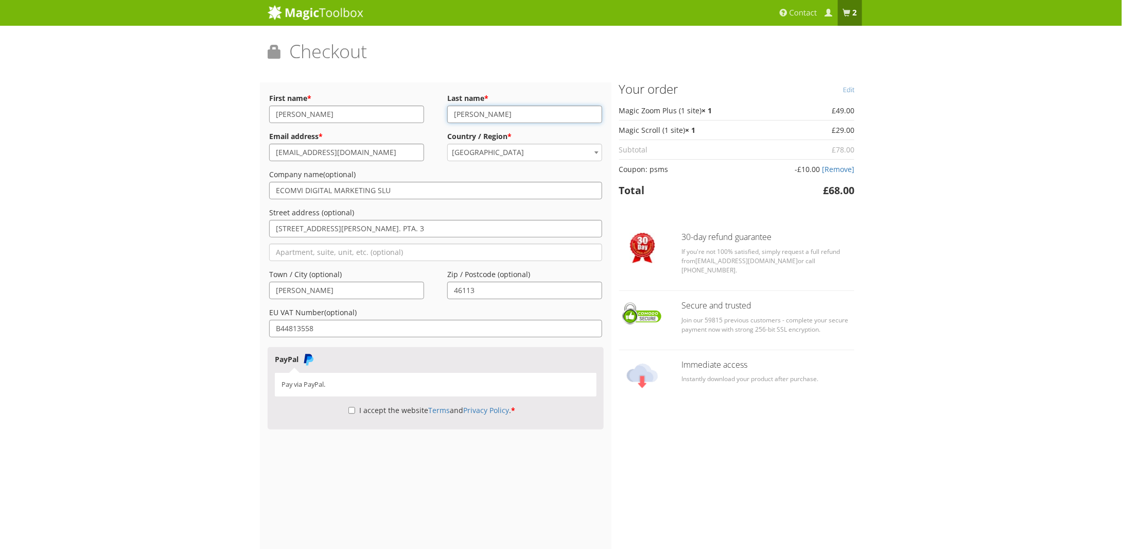
click at [520, 113] on input "[PERSON_NAME]" at bounding box center [524, 113] width 155 height 17
type input "[PERSON_NAME]"
drag, startPoint x: 294, startPoint y: 153, endPoint x: 250, endPoint y: 151, distance: 44.8
click at [251, 152] on div "Magic Zoom Plus Magic Zoom Magic Scroll Magic 360 Magic Slideshow Magic Thumb" at bounding box center [561, 311] width 1122 height 622
type input "[EMAIL_ADDRESS][DOMAIN_NAME]"
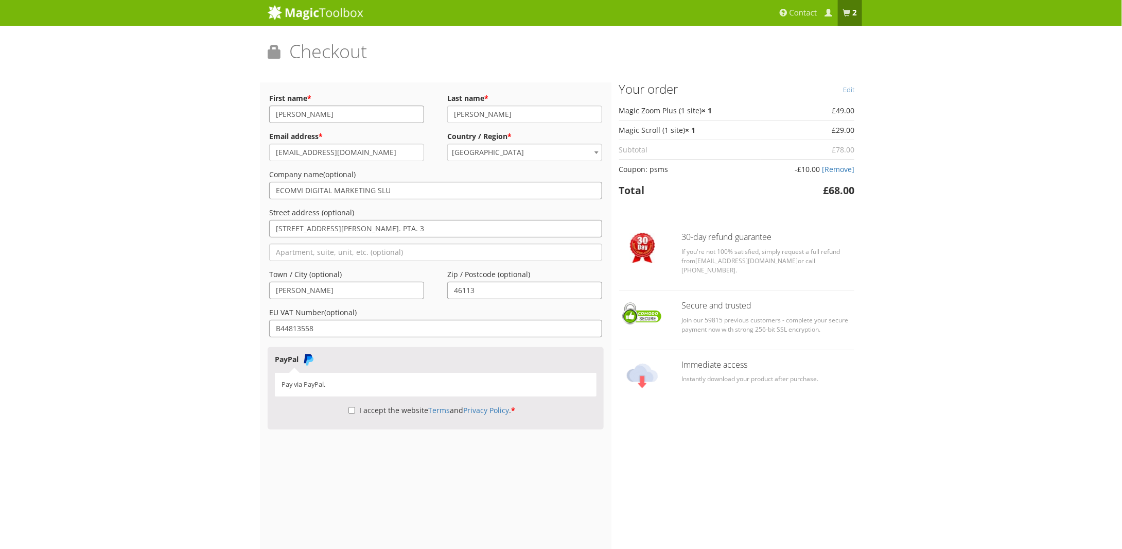
click at [223, 182] on div "Magic Zoom Plus Magic Zoom Magic Scroll Magic 360 Magic Slideshow Magic Thumb" at bounding box center [561, 311] width 1122 height 622
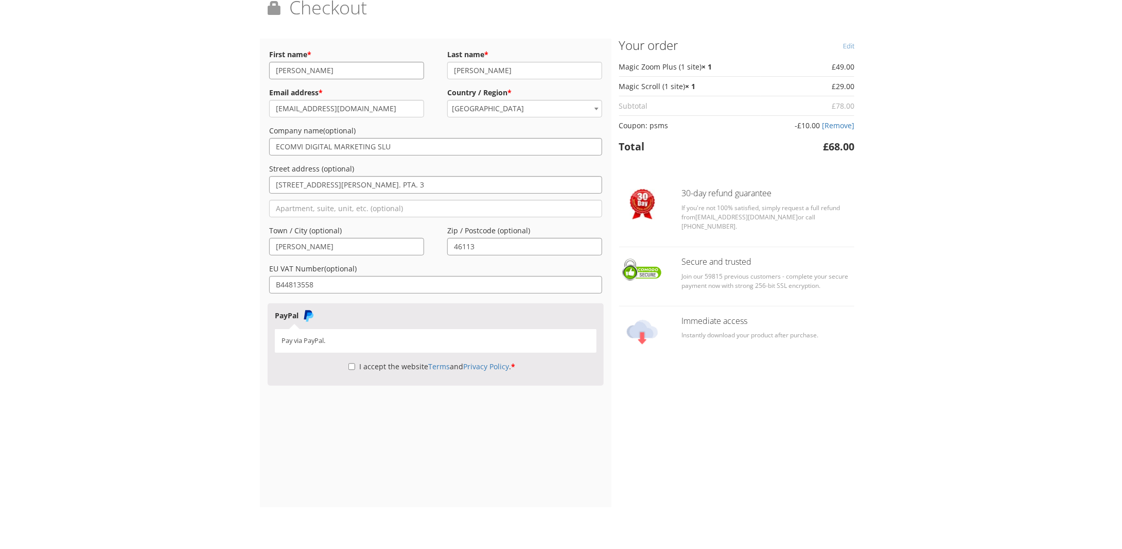
scroll to position [73, 0]
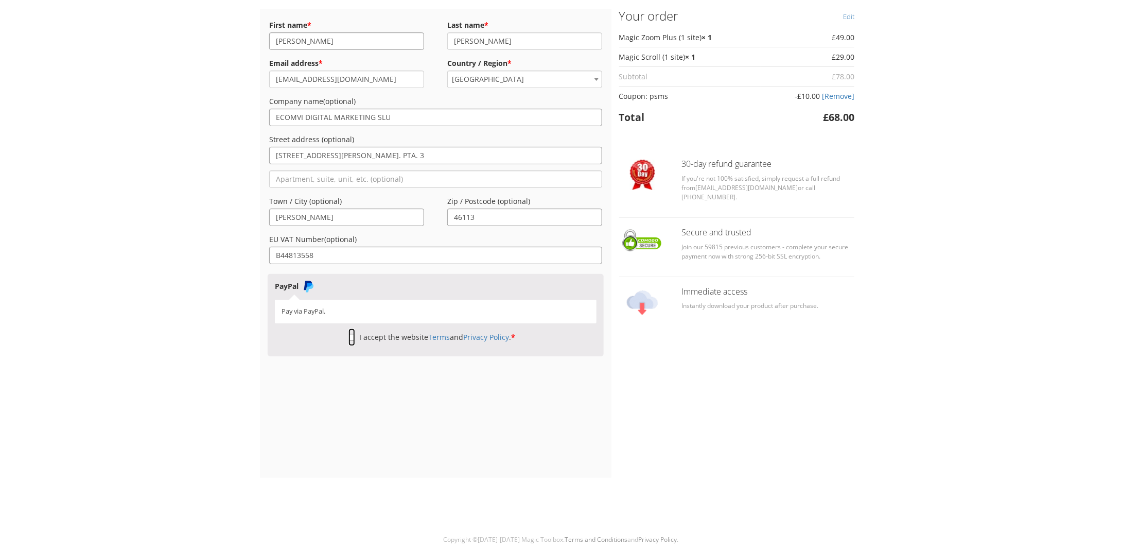
click at [351, 338] on input "I accept the website Terms and Privacy Policy . *" at bounding box center [351, 336] width 7 height 17
checkbox input "true"
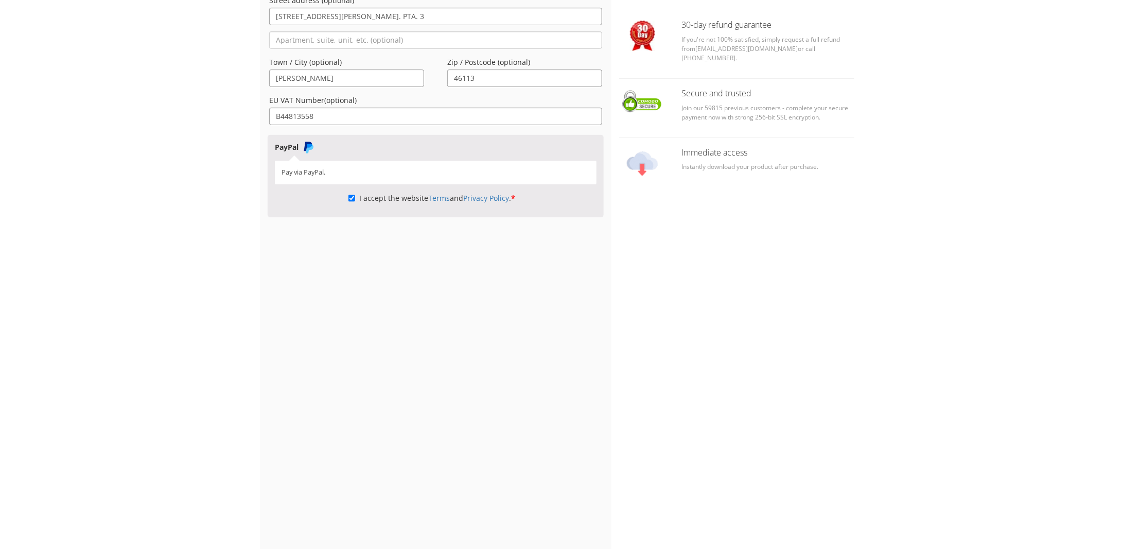
scroll to position [0, 0]
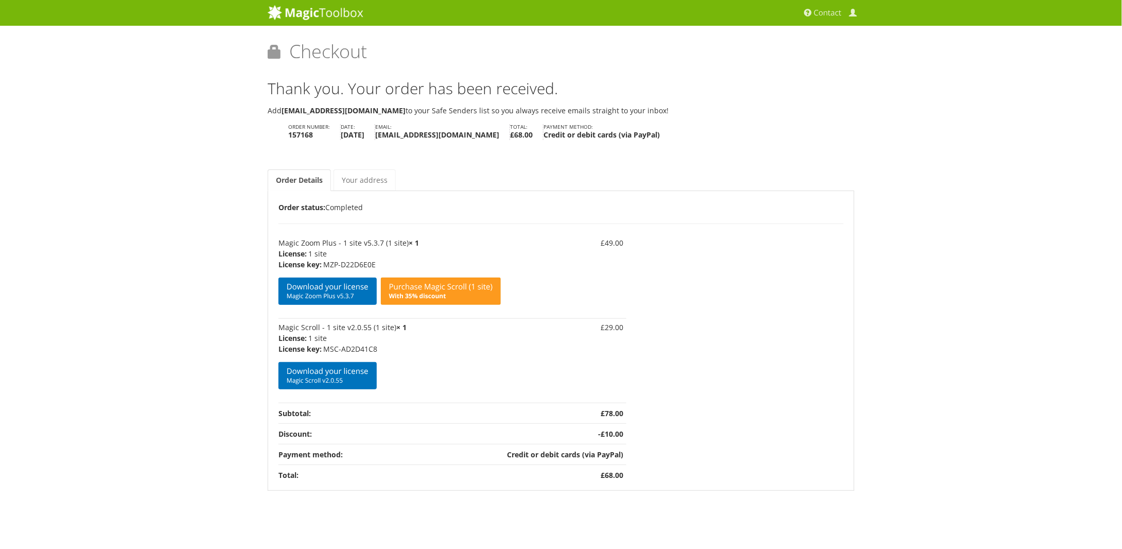
click at [351, 262] on p "MZP-D22D6E0E" at bounding box center [389, 264] width 222 height 11
click at [395, 263] on p "MZP-D22D6E0E" at bounding box center [389, 264] width 222 height 11
drag, startPoint x: 386, startPoint y: 262, endPoint x: 324, endPoint y: 264, distance: 62.3
click at [324, 264] on p "MZP-D22D6E0E" at bounding box center [389, 264] width 222 height 11
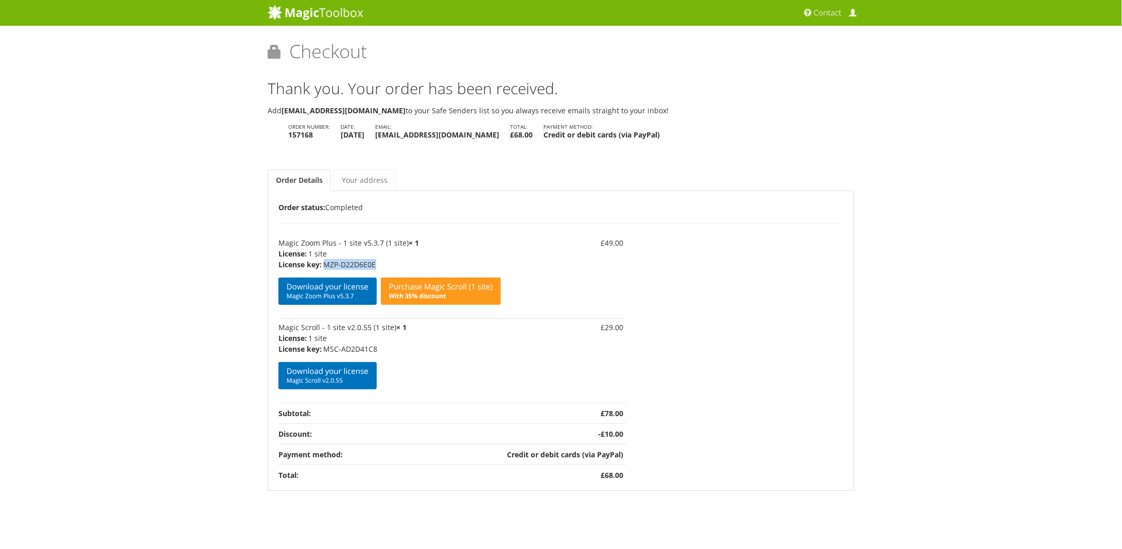
copy p "MZP-D22D6E0E"
drag, startPoint x: 382, startPoint y: 345, endPoint x: 322, endPoint y: 348, distance: 59.7
click at [322, 348] on p "MSC-AD2D41C8" at bounding box center [389, 348] width 222 height 11
copy p "MSC-AD2D41C8"
click at [678, 315] on div "Order Details Order status: Completed Product Total Magic Zoom Plus - 1 site v5…" at bounding box center [560, 343] width 565 height 284
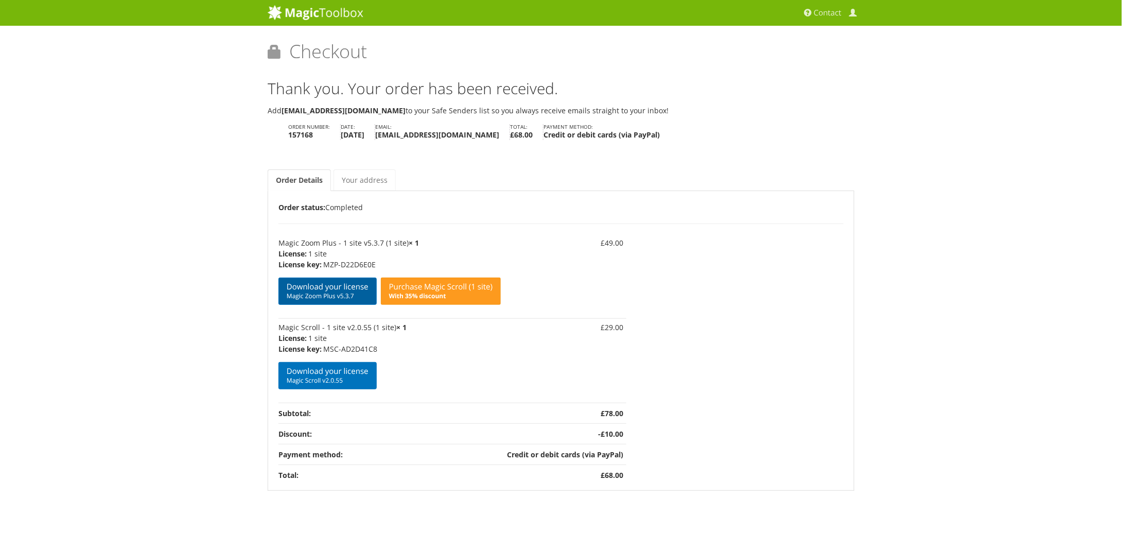
click at [346, 288] on link "Download your license Magic Zoom Plus v5.3.7" at bounding box center [327, 290] width 98 height 27
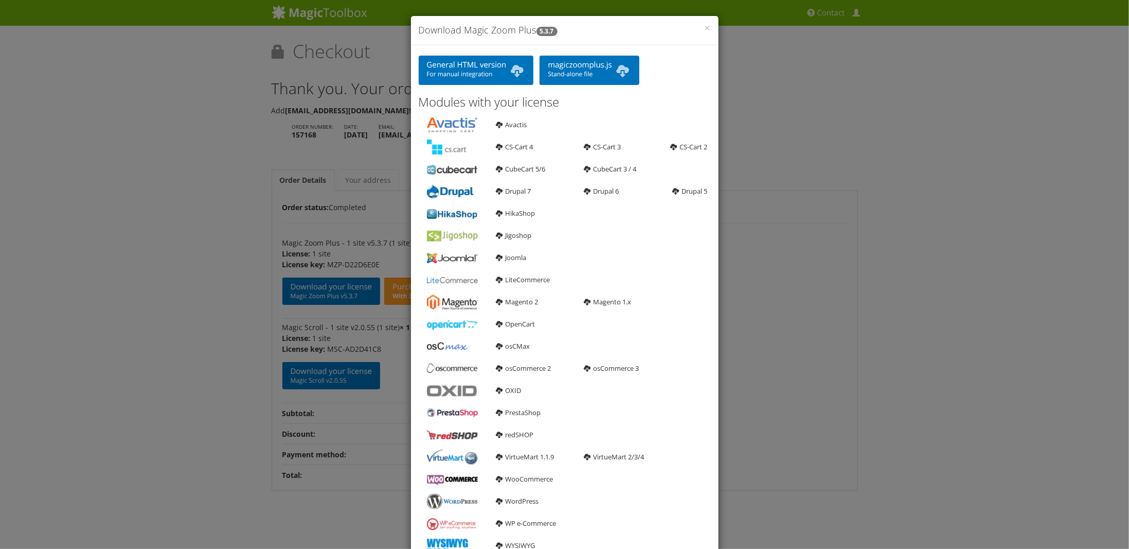
click at [857, 169] on div "× Download Magic Zoom Plus 5.3.7 General HTML version For manual integration ma…" at bounding box center [564, 274] width 1129 height 549
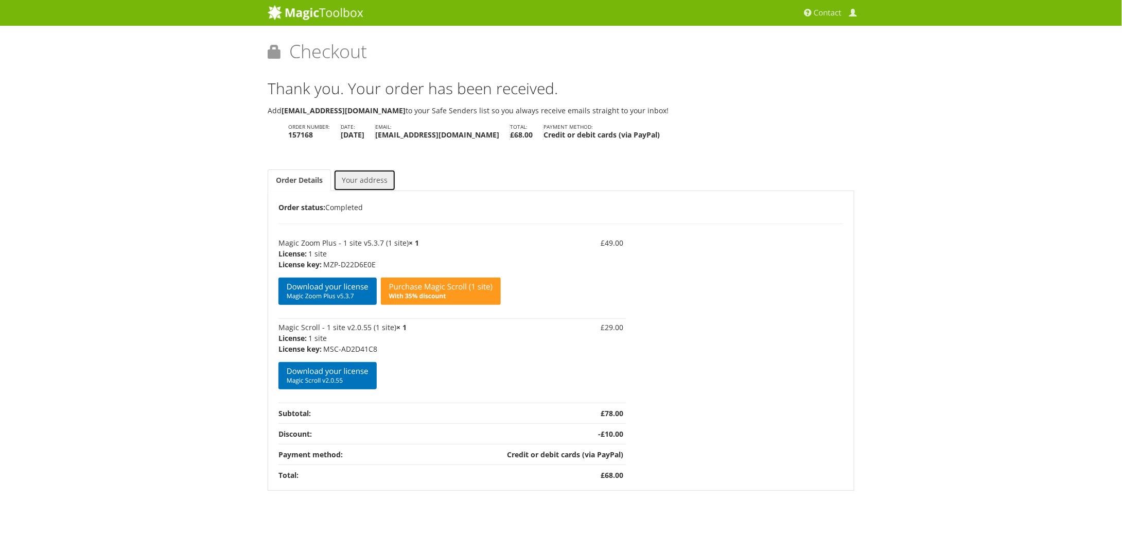
click at [370, 182] on link "Your address" at bounding box center [364, 180] width 62 height 22
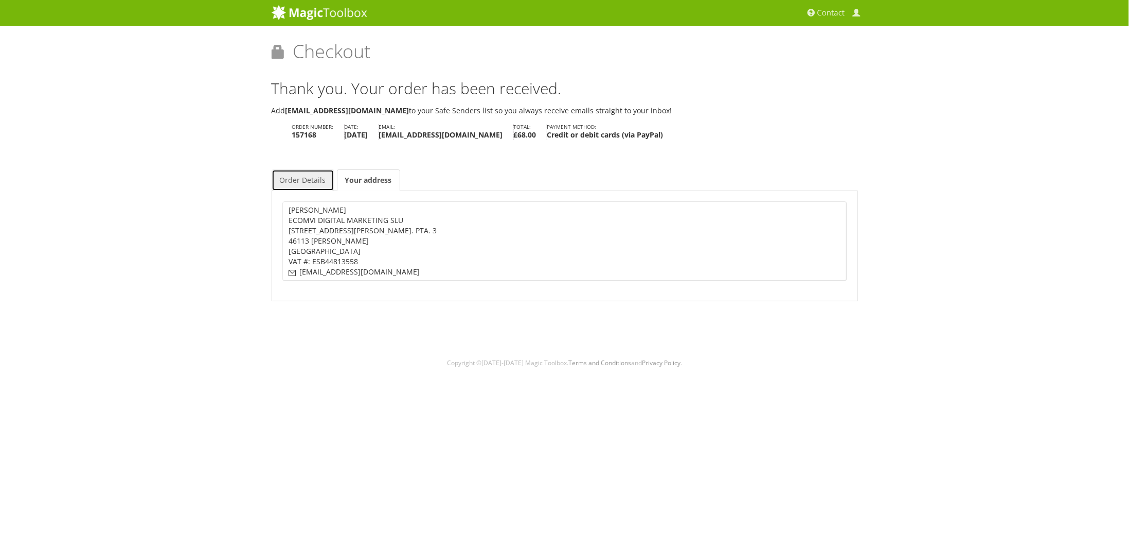
click at [299, 176] on link "Order Details" at bounding box center [303, 180] width 63 height 22
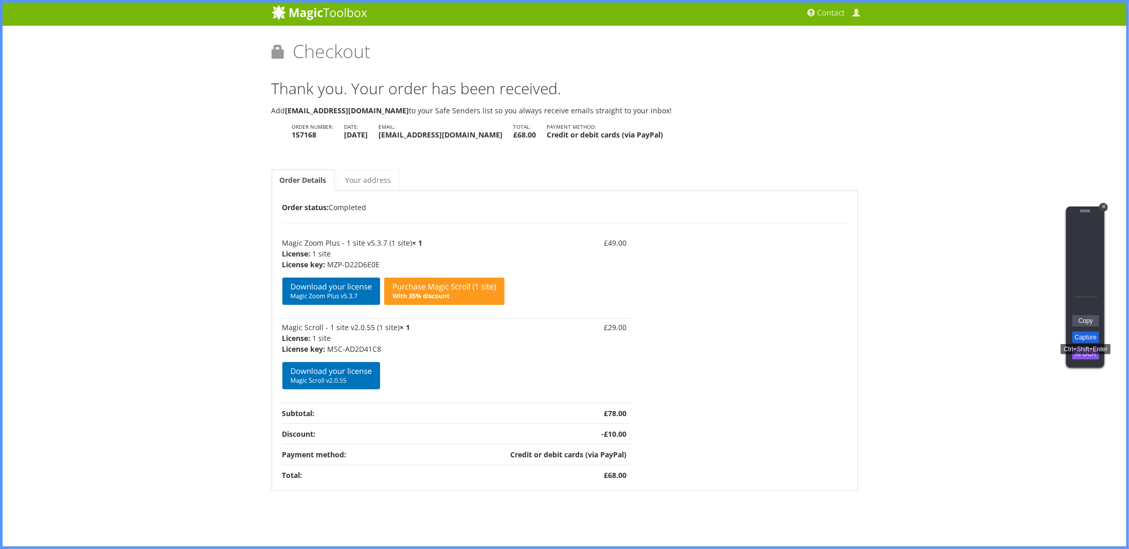
click at [1085, 337] on link "Capture" at bounding box center [1086, 336] width 27 height 11
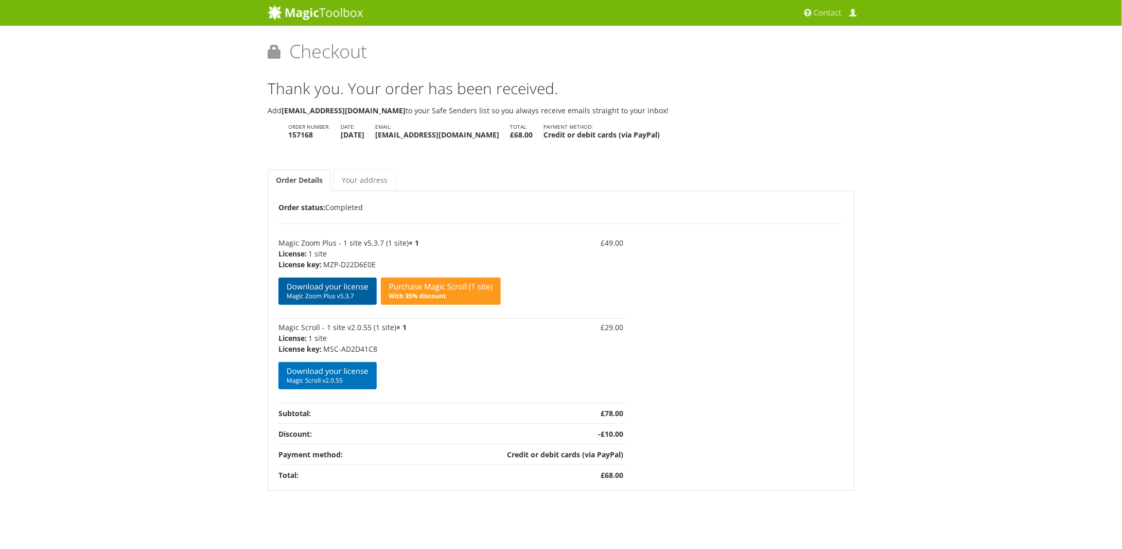
click at [341, 295] on span "Magic Zoom Plus v5.3.7" at bounding box center [328, 296] width 82 height 8
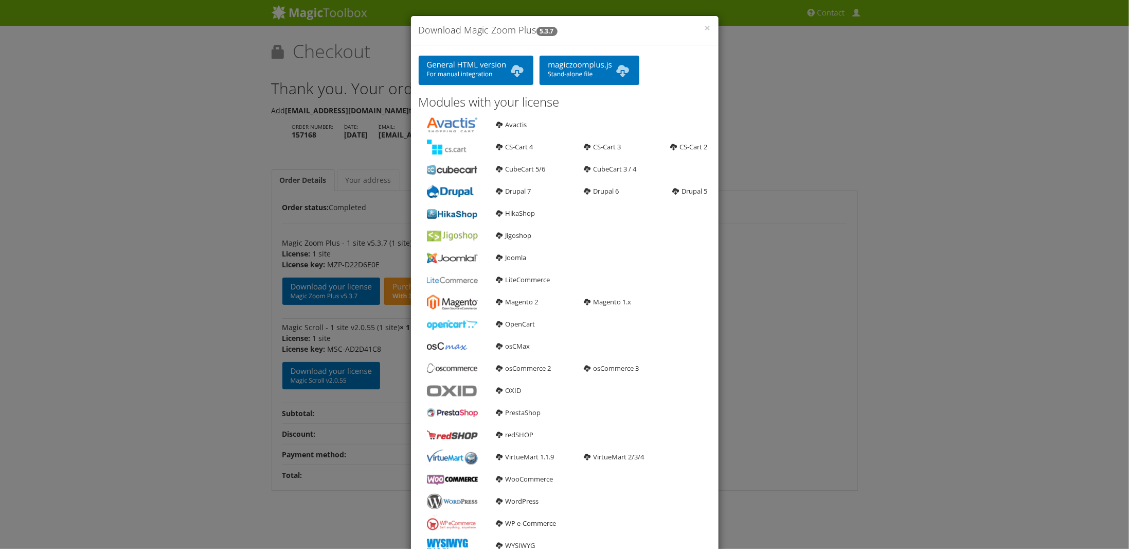
click at [665, 51] on div "General HTML version For manual integration magiczoomplus.js Stand-alone file M…" at bounding box center [565, 337] width 308 height 585
click at [495, 63] on link "General HTML version For manual integration" at bounding box center [476, 70] width 115 height 29
click at [605, 63] on link "magiczoomplus.js Stand-alone file" at bounding box center [590, 70] width 100 height 29
click at [838, 102] on div "× Download Magic Zoom Plus 5.3.7 General HTML version For manual integration ma…" at bounding box center [564, 274] width 1129 height 549
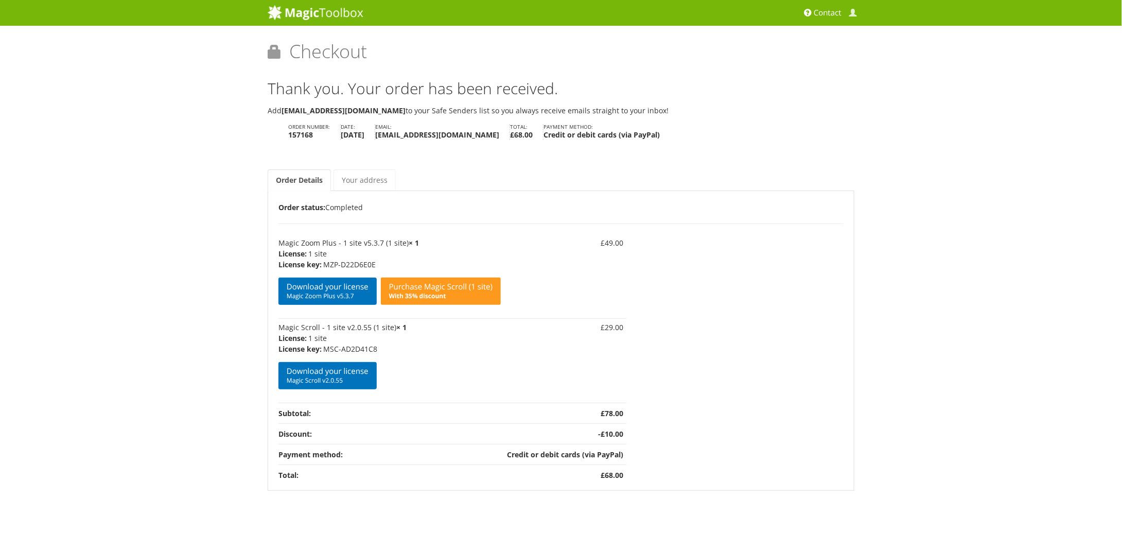
drag, startPoint x: 510, startPoint y: 0, endPoint x: 843, endPoint y: 4, distance: 332.9
click at [844, 134] on ul "Order number: 157168 Date: August 20, 2025 Email: vprieto@ecomvi.com Total: £ 6…" at bounding box center [561, 133] width 587 height 24
click at [330, 12] on img at bounding box center [316, 12] width 96 height 15
click at [854, 14] on span at bounding box center [853, 13] width 8 height 8
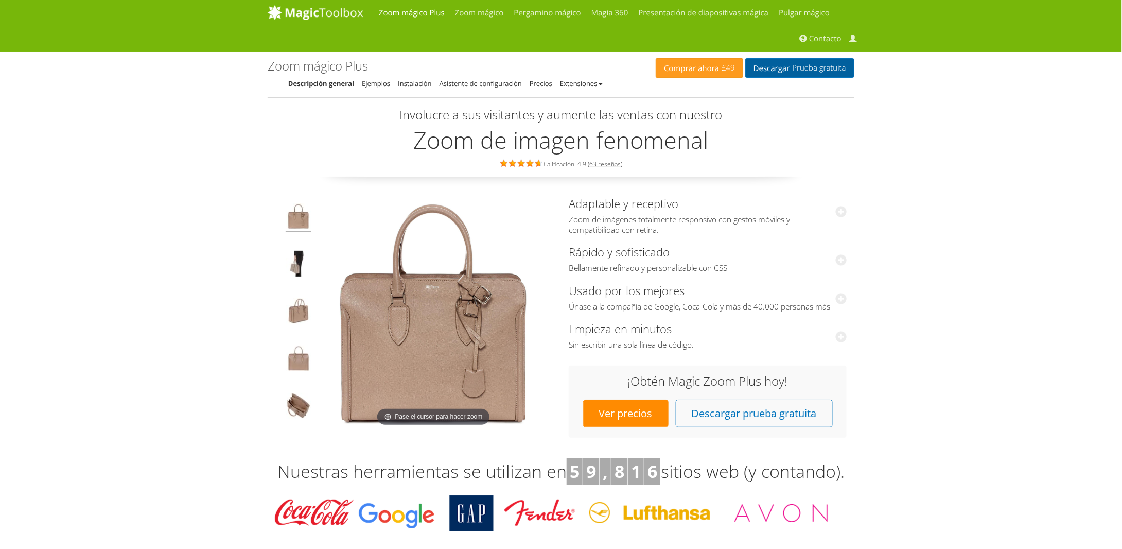
click at [798, 70] on font "Prueba gratuita" at bounding box center [819, 68] width 54 height 10
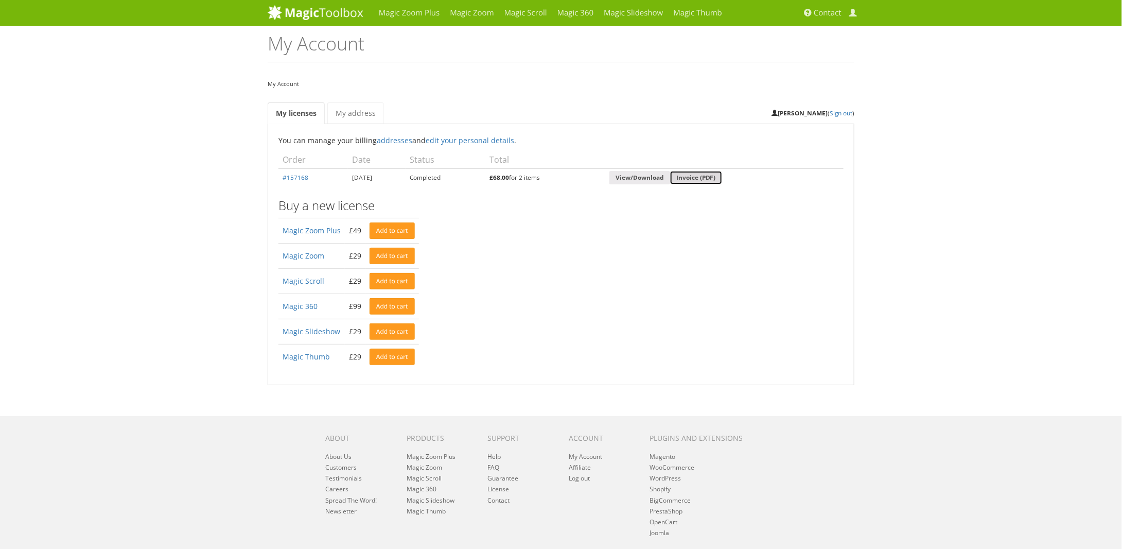
click at [721, 171] on link "Invoice (PDF)" at bounding box center [696, 178] width 52 height 14
click at [361, 112] on link "My address" at bounding box center [355, 113] width 57 height 22
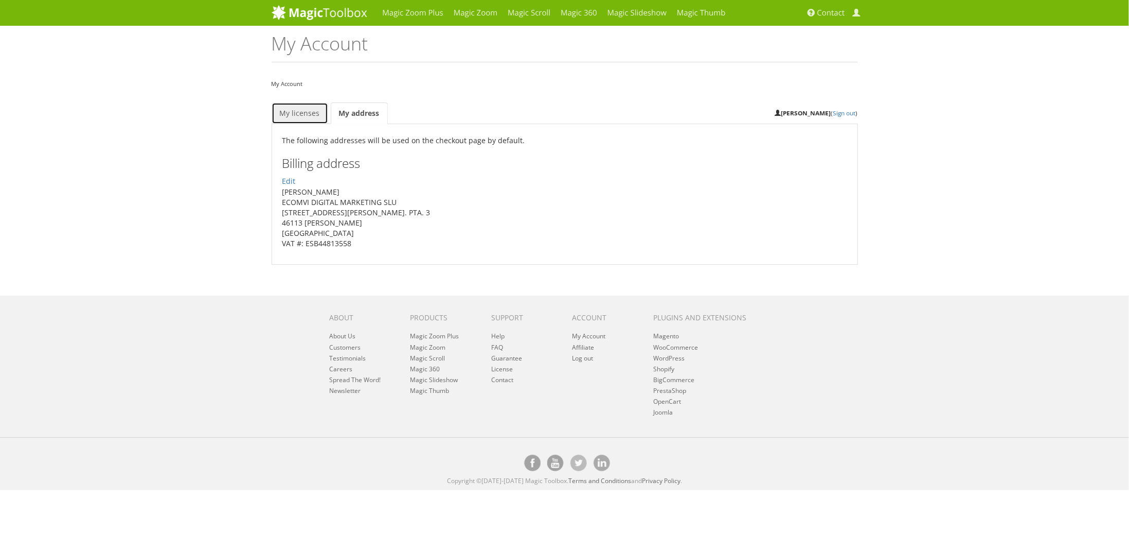
click at [310, 110] on link "My licenses" at bounding box center [300, 113] width 57 height 22
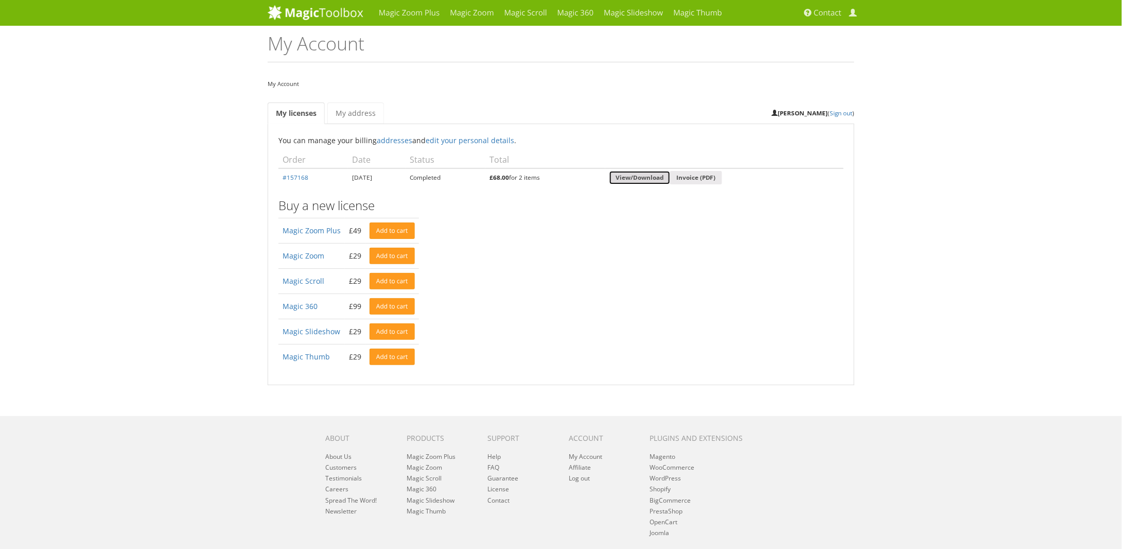
click at [670, 173] on link "View/Download" at bounding box center [639, 178] width 61 height 14
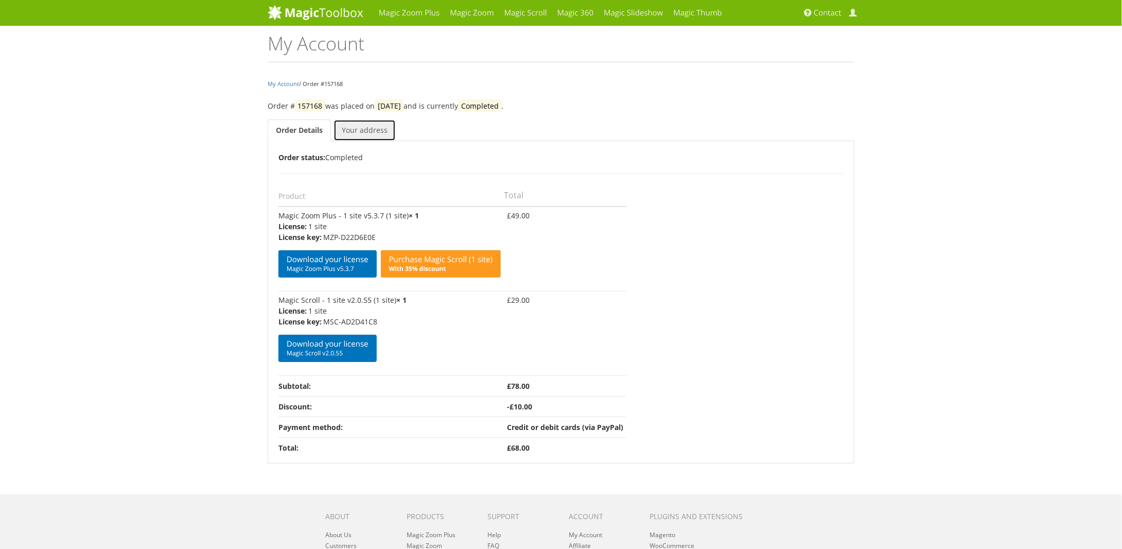
click at [350, 136] on link "Your address" at bounding box center [364, 130] width 62 height 22
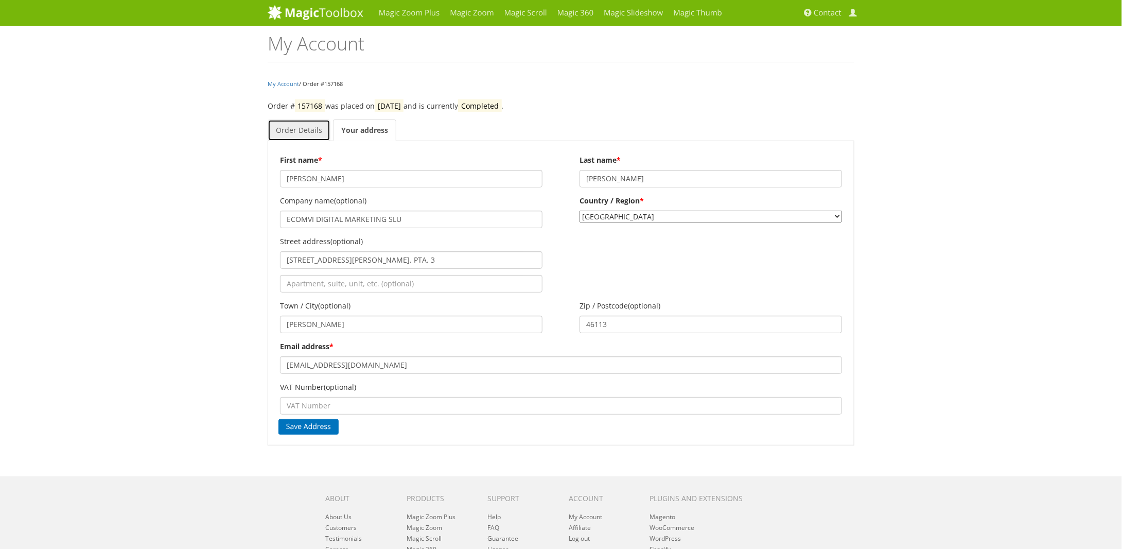
click at [312, 128] on link "Order Details" at bounding box center [299, 130] width 63 height 22
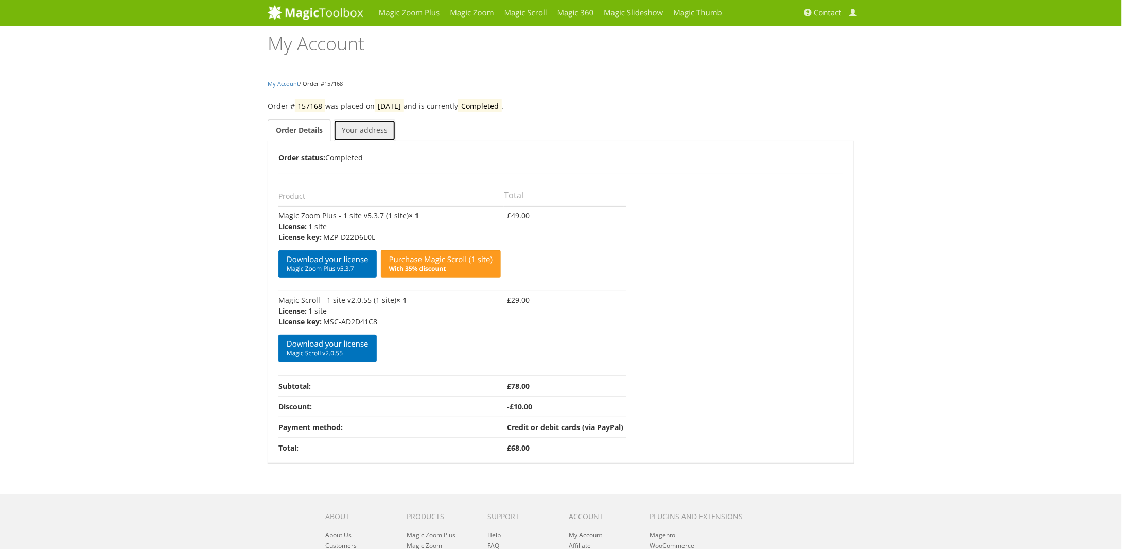
click at [355, 126] on link "Your address" at bounding box center [364, 130] width 62 height 22
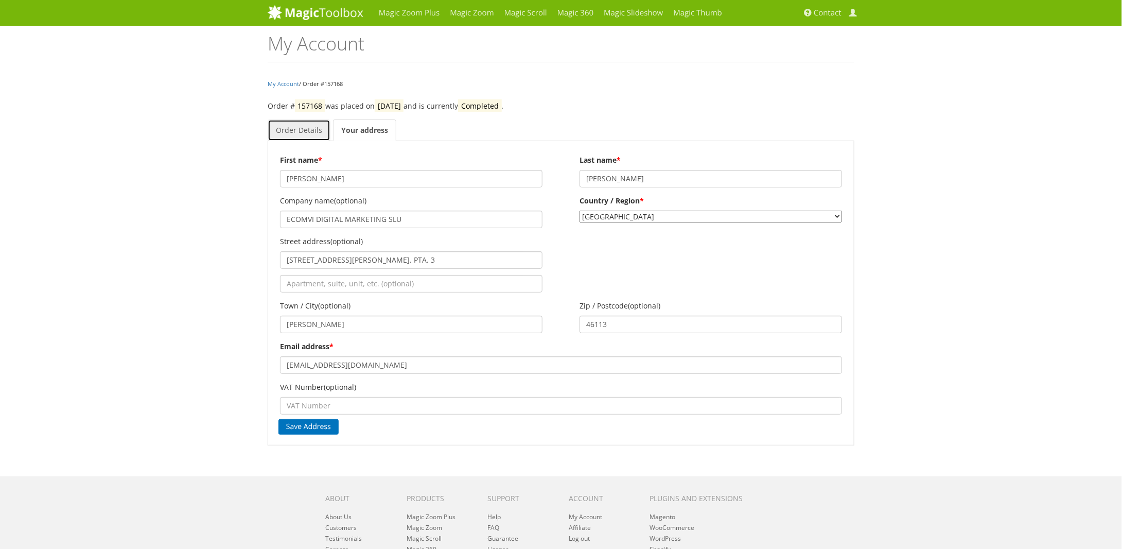
click at [303, 127] on link "Order Details" at bounding box center [299, 130] width 63 height 22
